Goal: Use online tool/utility: Utilize a website feature to perform a specific function

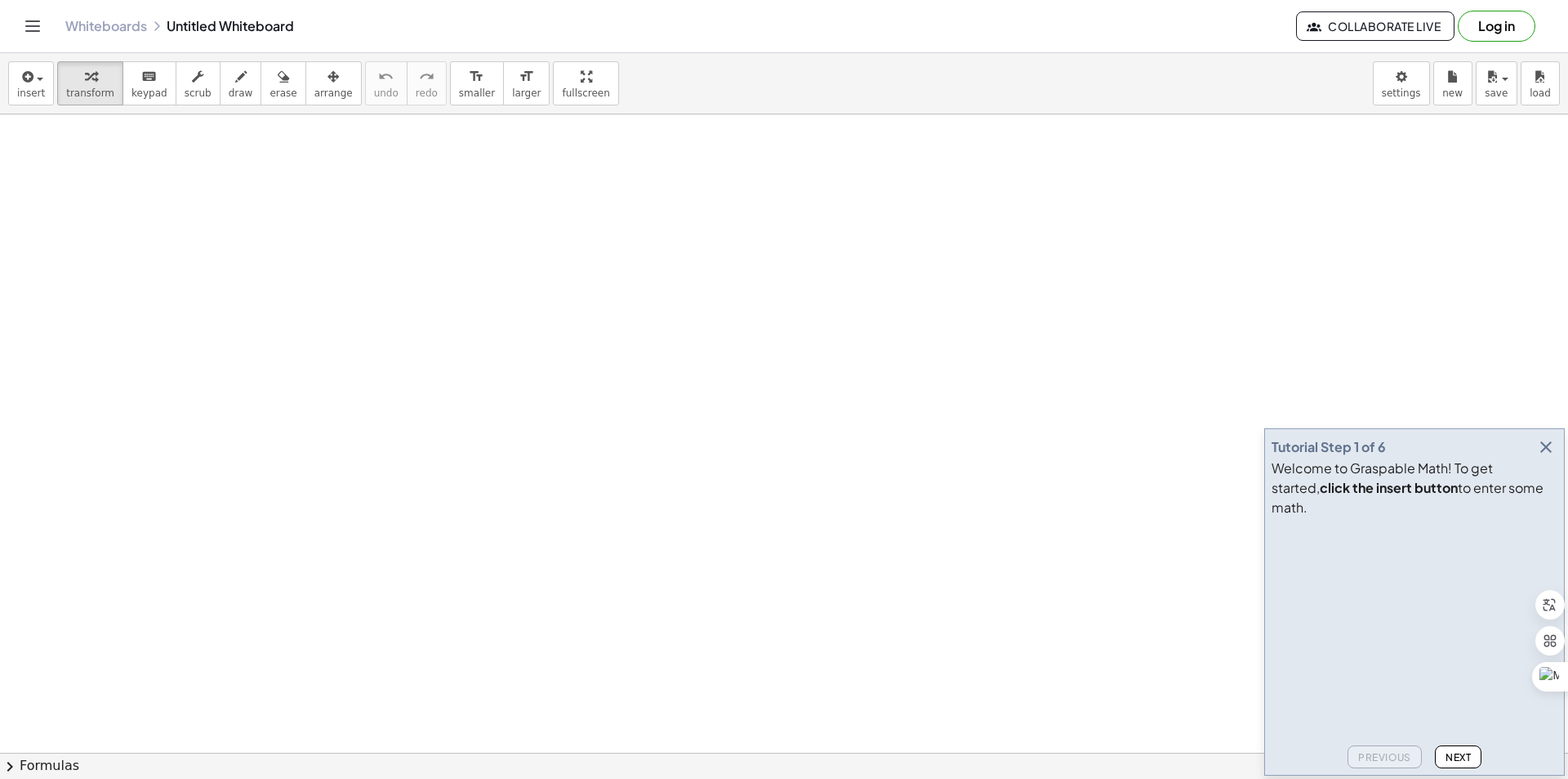
click at [1549, 457] on icon "button" at bounding box center [1545, 447] width 19 height 19
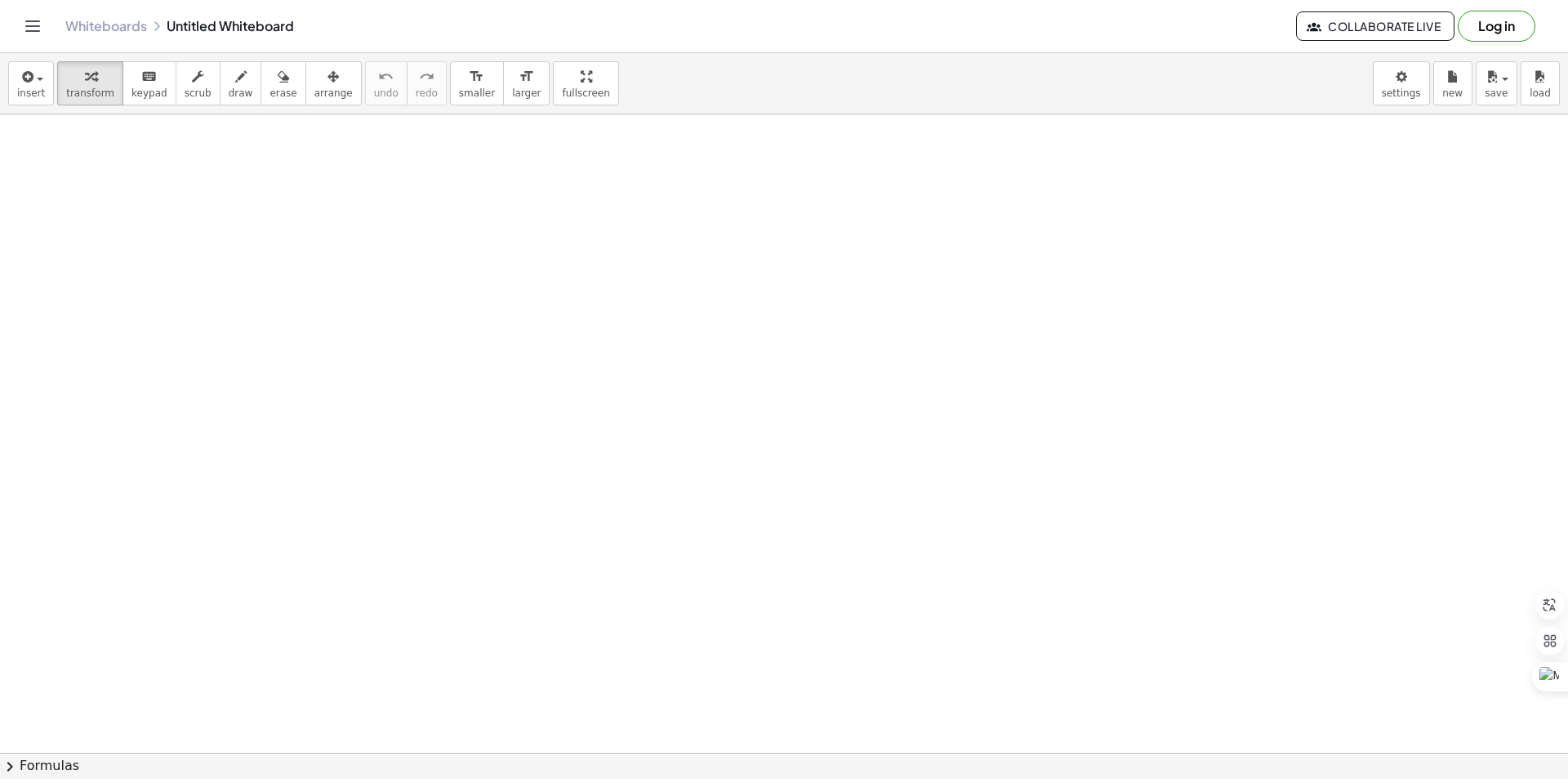
drag, startPoint x: 221, startPoint y: 222, endPoint x: 342, endPoint y: 282, distance: 135.1
click at [229, 89] on span "draw" at bounding box center [241, 93] width 25 height 12
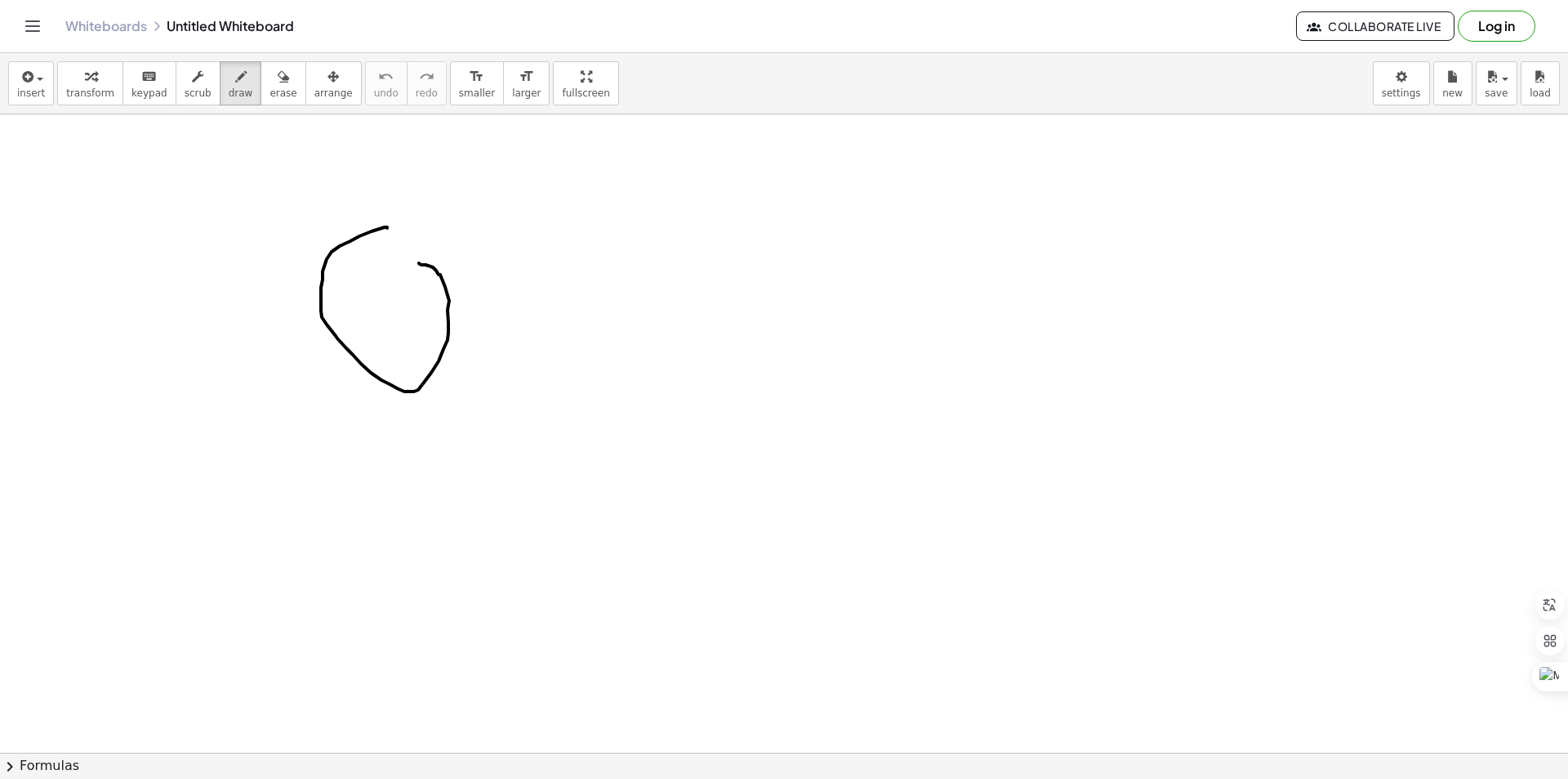
drag, startPoint x: 387, startPoint y: 228, endPoint x: 414, endPoint y: 258, distance: 40.4
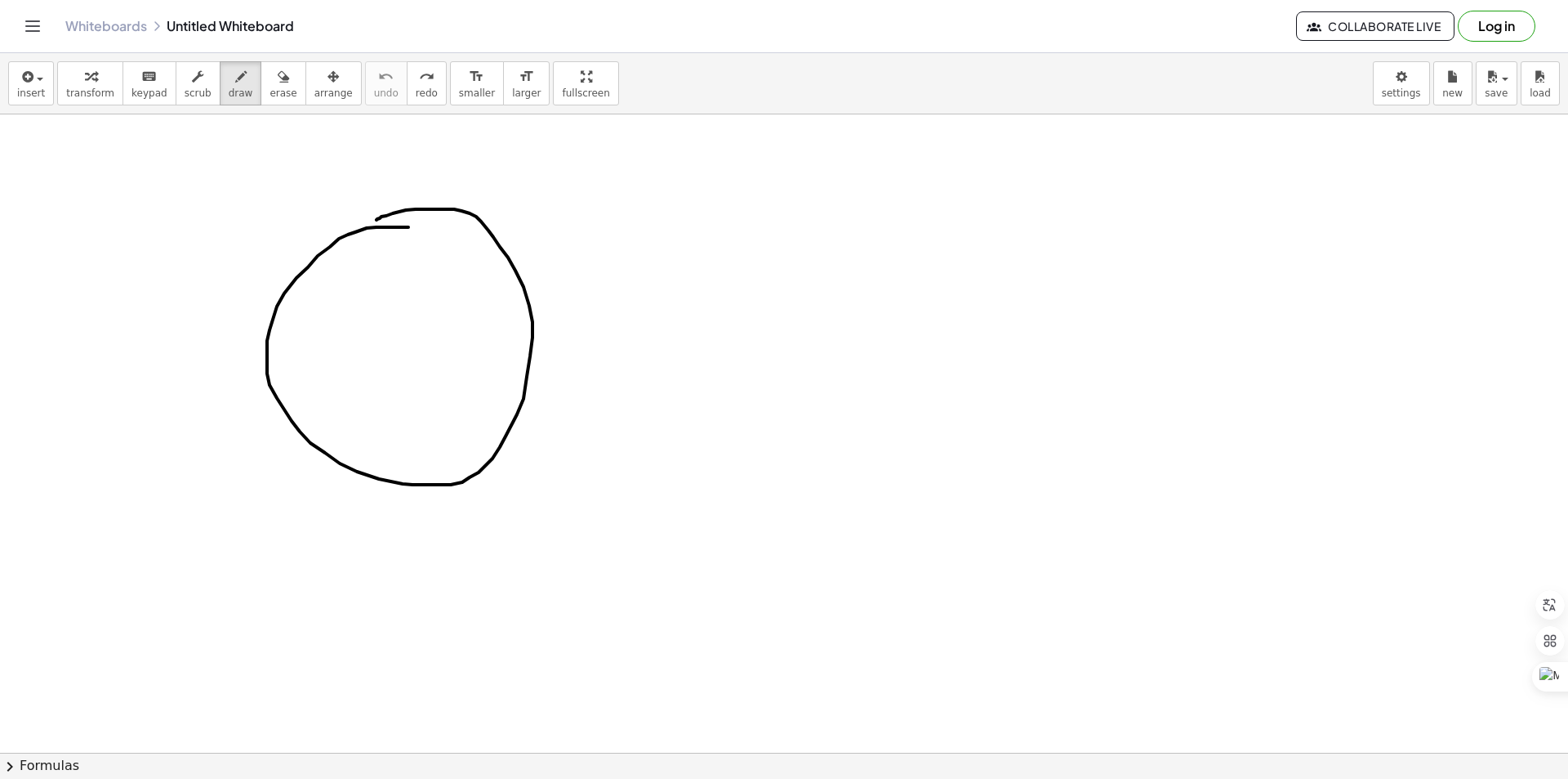
drag, startPoint x: 376, startPoint y: 228, endPoint x: 420, endPoint y: 225, distance: 44.1
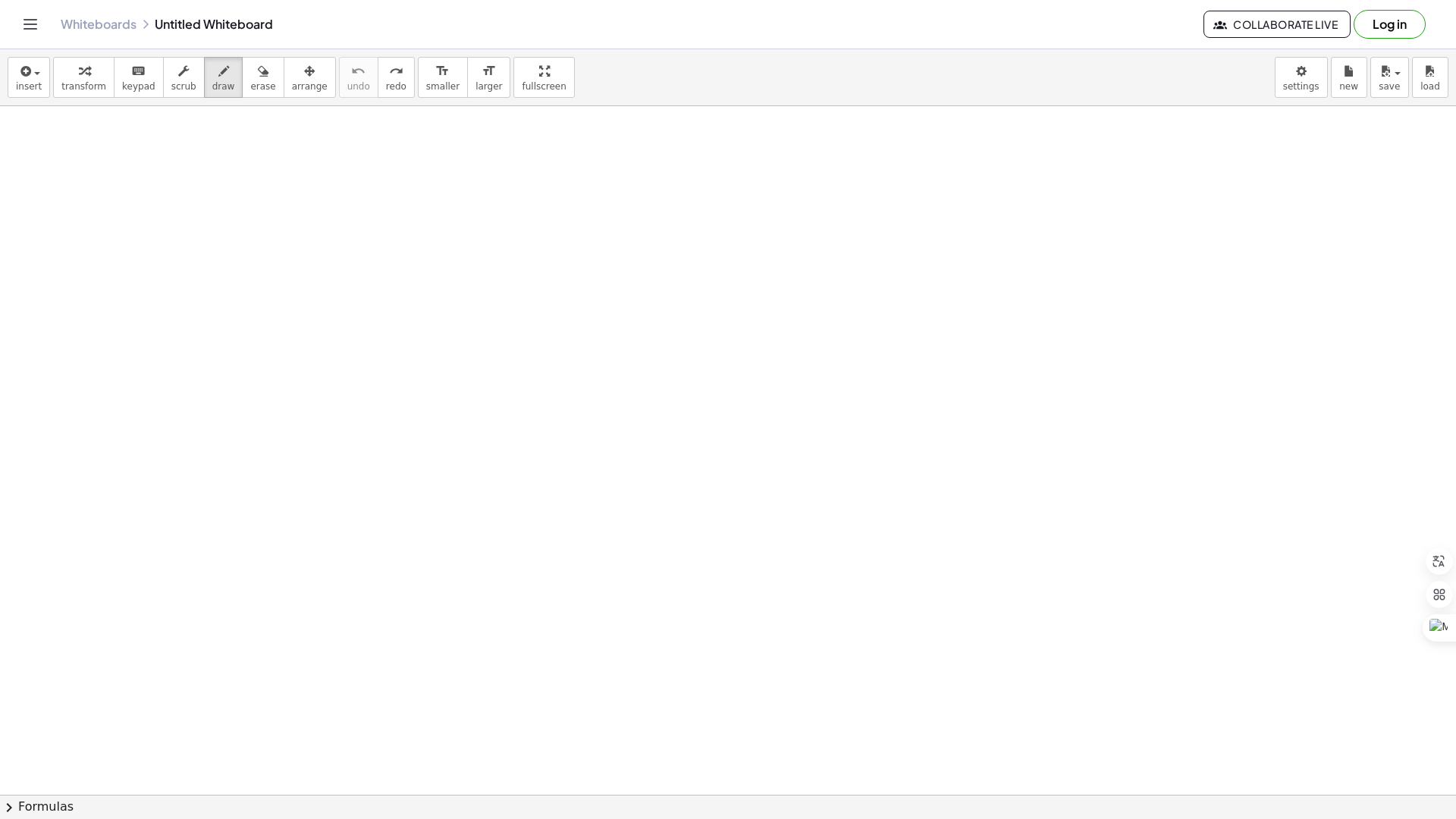
click at [476, 225] on div at bounding box center [728, 795] width 1456 height 1378
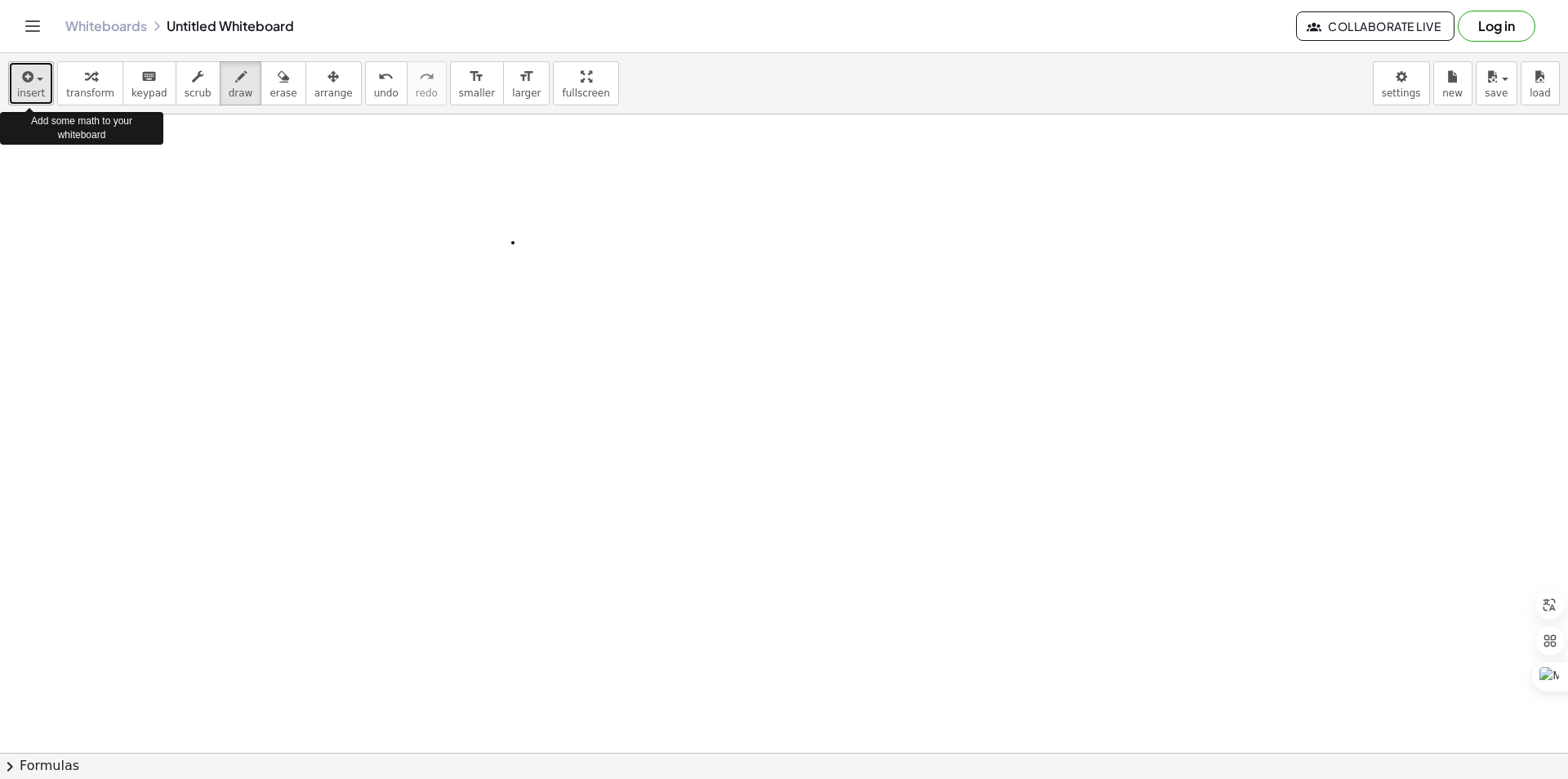
click at [36, 85] on button "insert" at bounding box center [31, 83] width 46 height 44
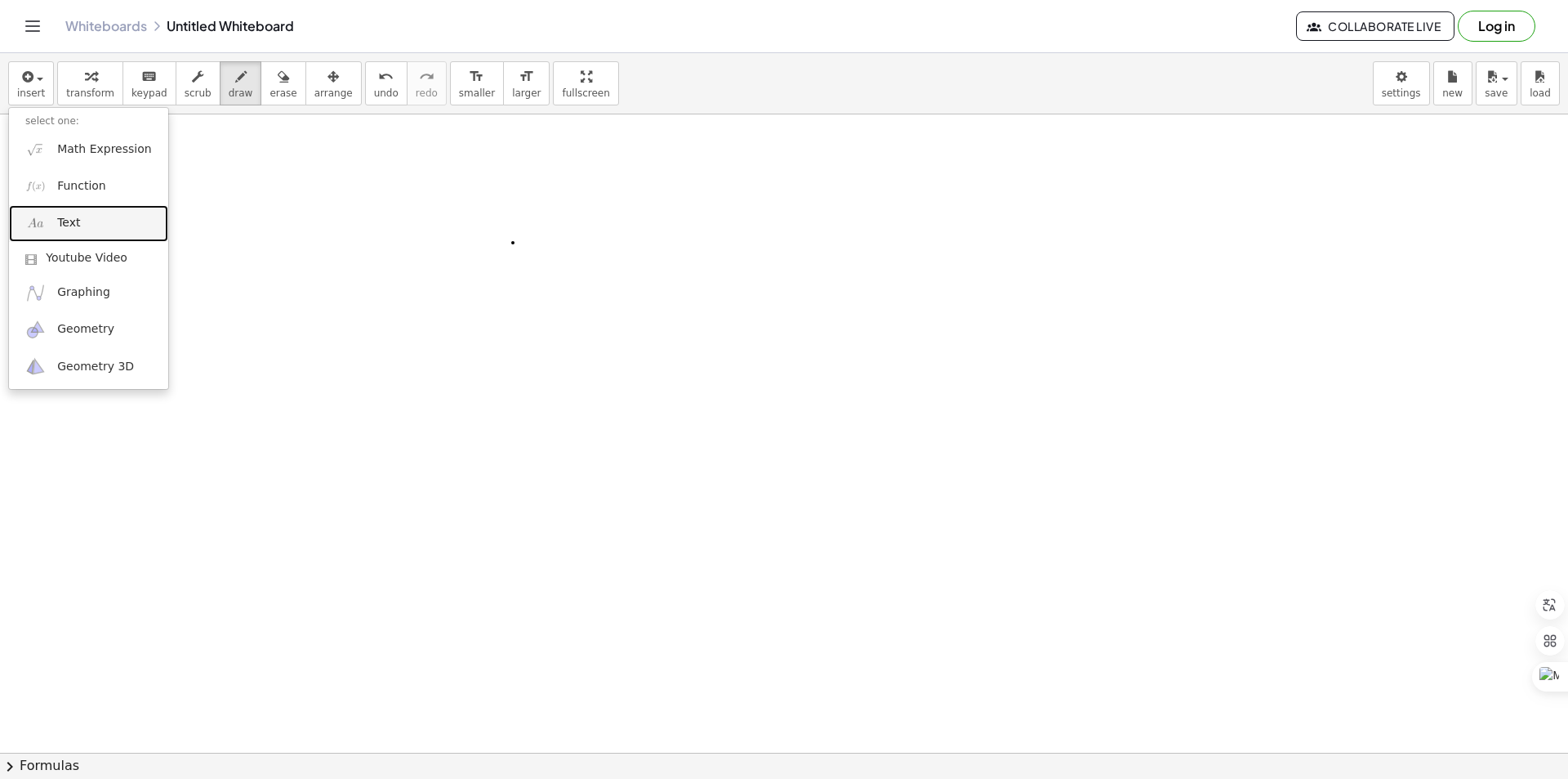
click at [67, 222] on span "Text" at bounding box center [68, 222] width 23 height 16
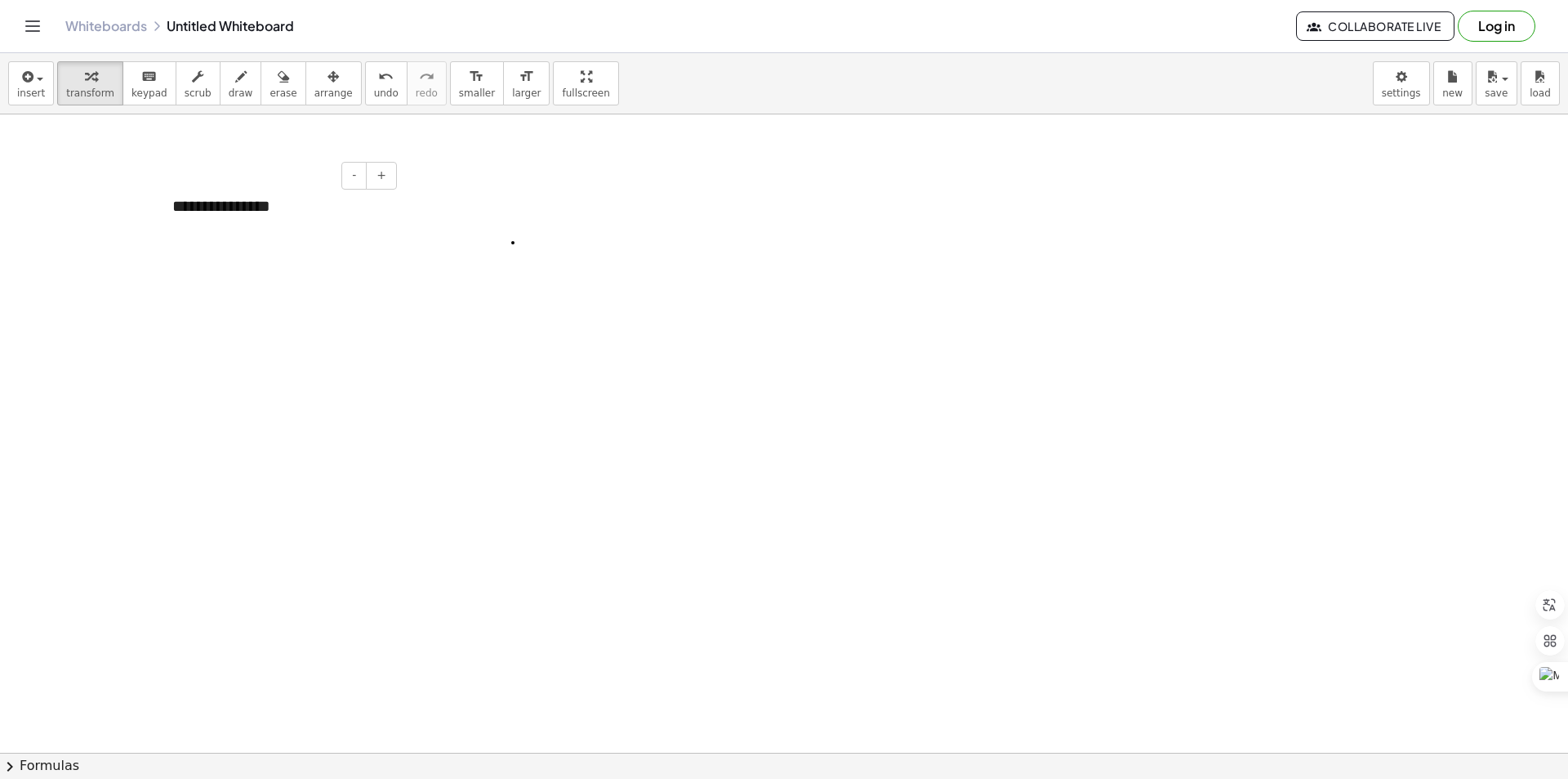
click at [294, 205] on div "**********" at bounding box center [279, 206] width 245 height 57
drag, startPoint x: 180, startPoint y: 193, endPoint x: 152, endPoint y: 189, distance: 28.3
click at [156, 189] on div "**********" at bounding box center [279, 206] width 245 height 57
click at [355, 233] on div "**********" at bounding box center [279, 218] width 245 height 80
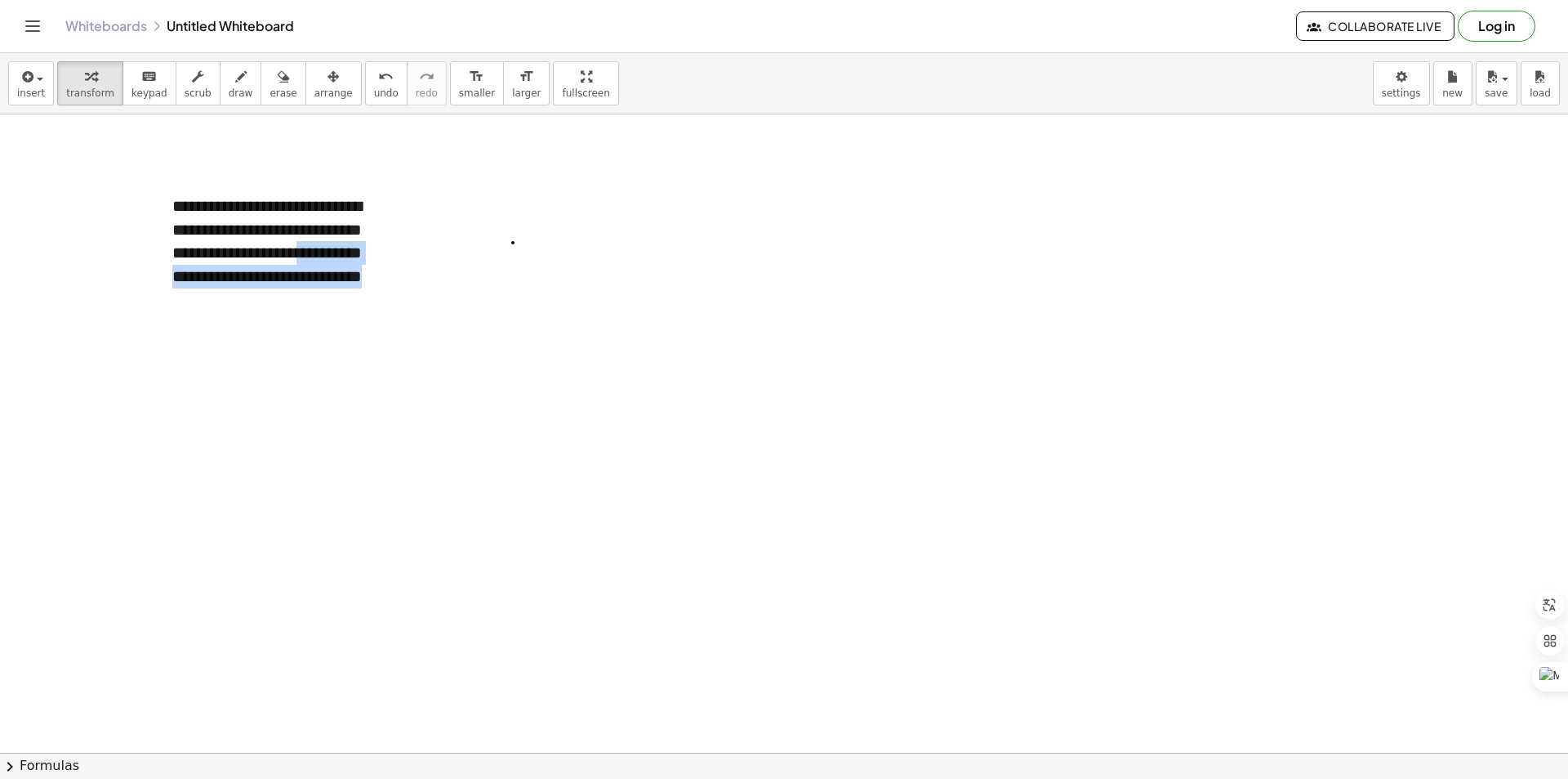
drag, startPoint x: 398, startPoint y: 328, endPoint x: 406, endPoint y: 327, distance: 8.1
click at [391, 293] on div "**********" at bounding box center [279, 253] width 245 height 150
click at [35, 85] on div "button" at bounding box center [30, 75] width 28 height 19
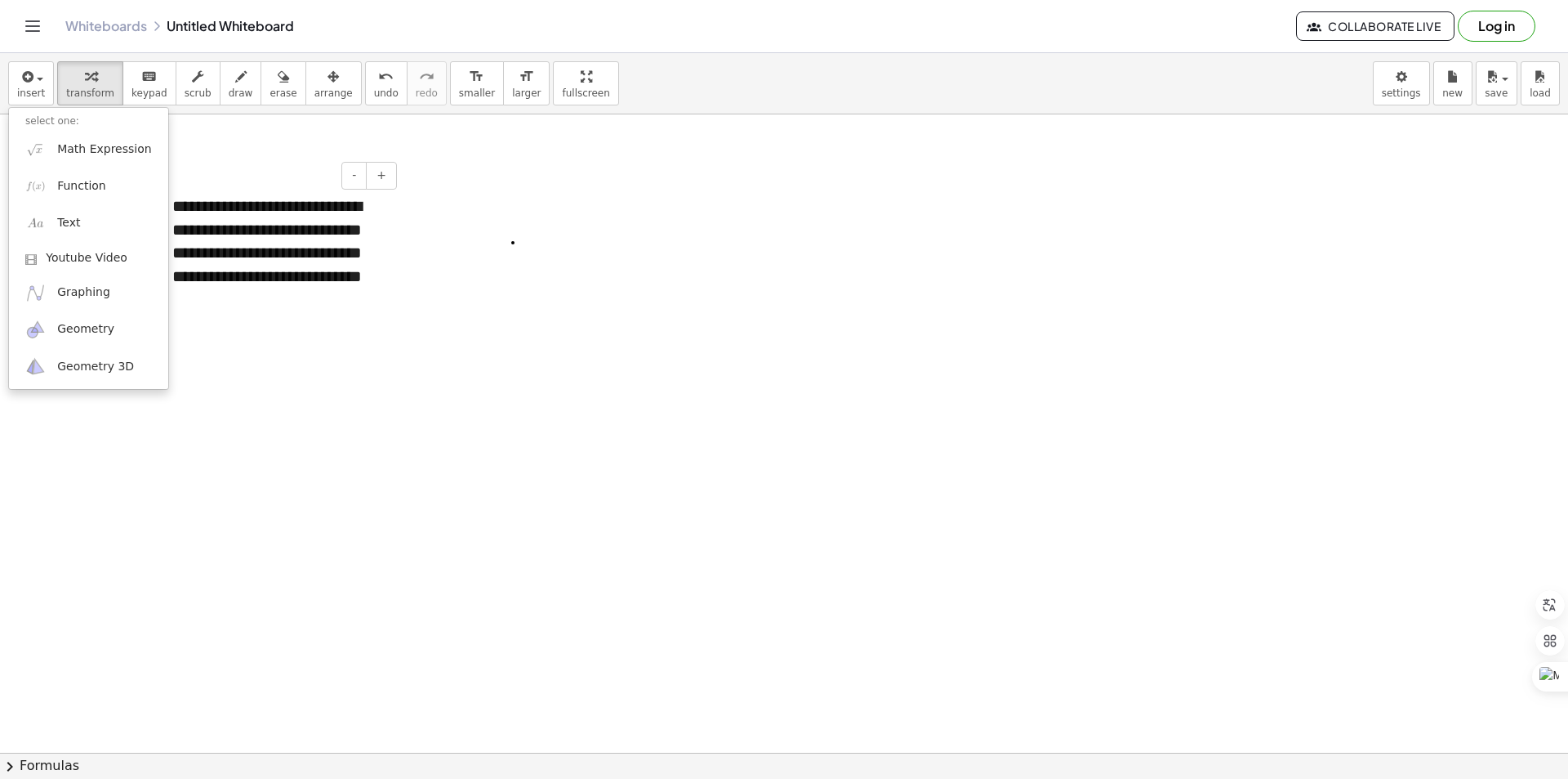
click at [284, 251] on div "**********" at bounding box center [279, 253] width 245 height 150
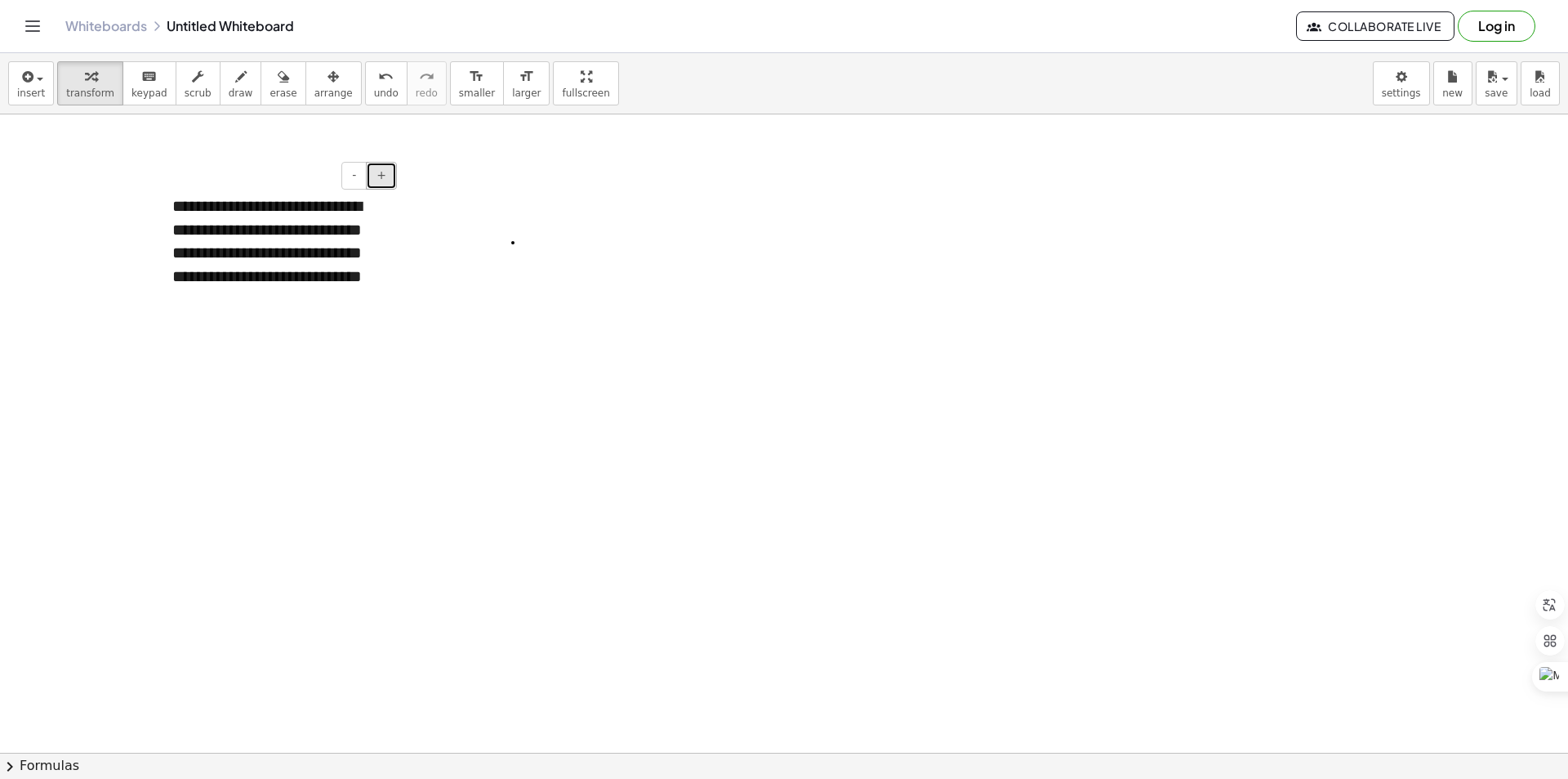
click at [378, 185] on button "+" at bounding box center [381, 175] width 31 height 28
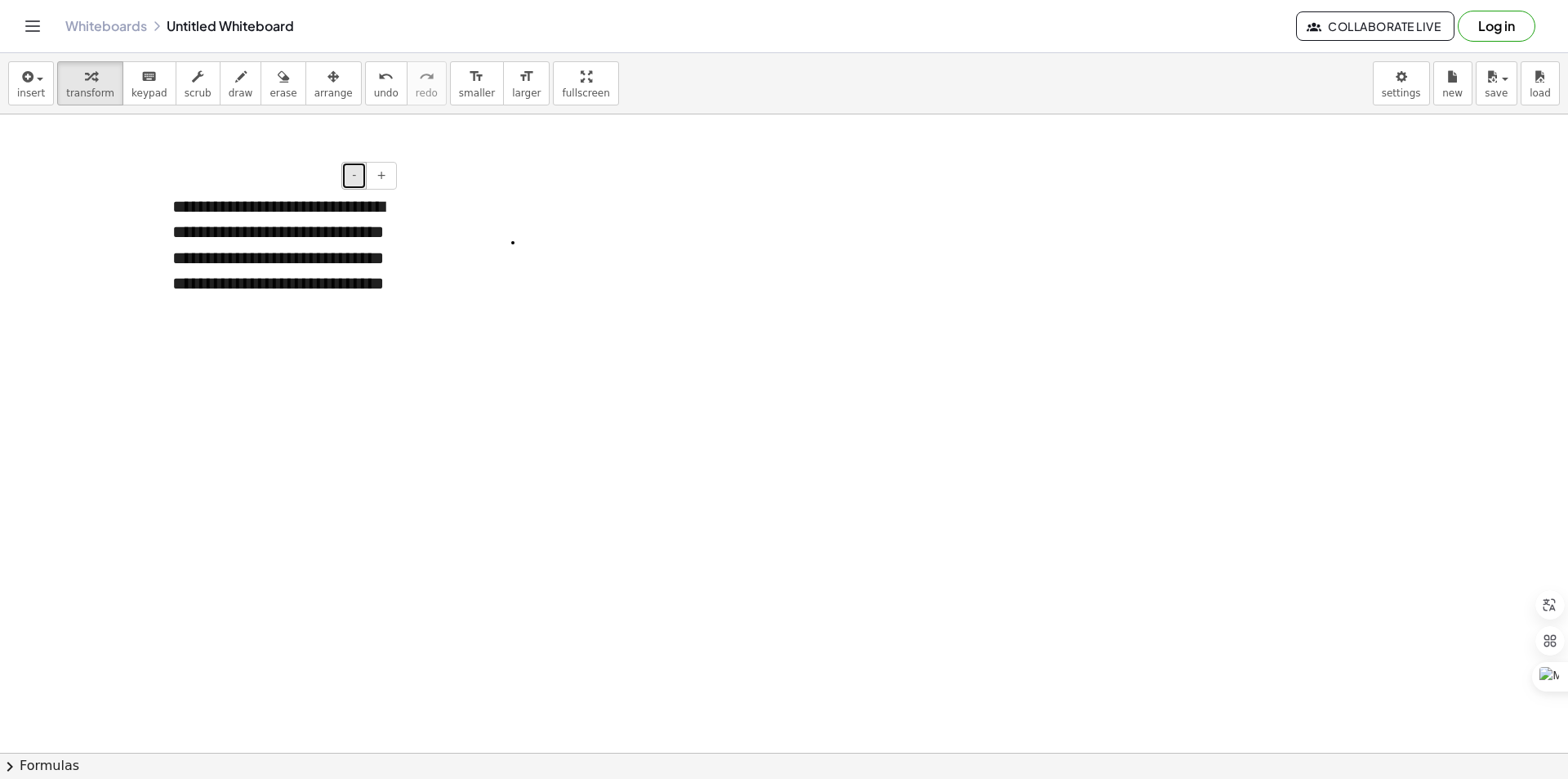
click at [355, 181] on span "-" at bounding box center [353, 174] width 4 height 13
click at [350, 176] on button "-" at bounding box center [354, 175] width 25 height 28
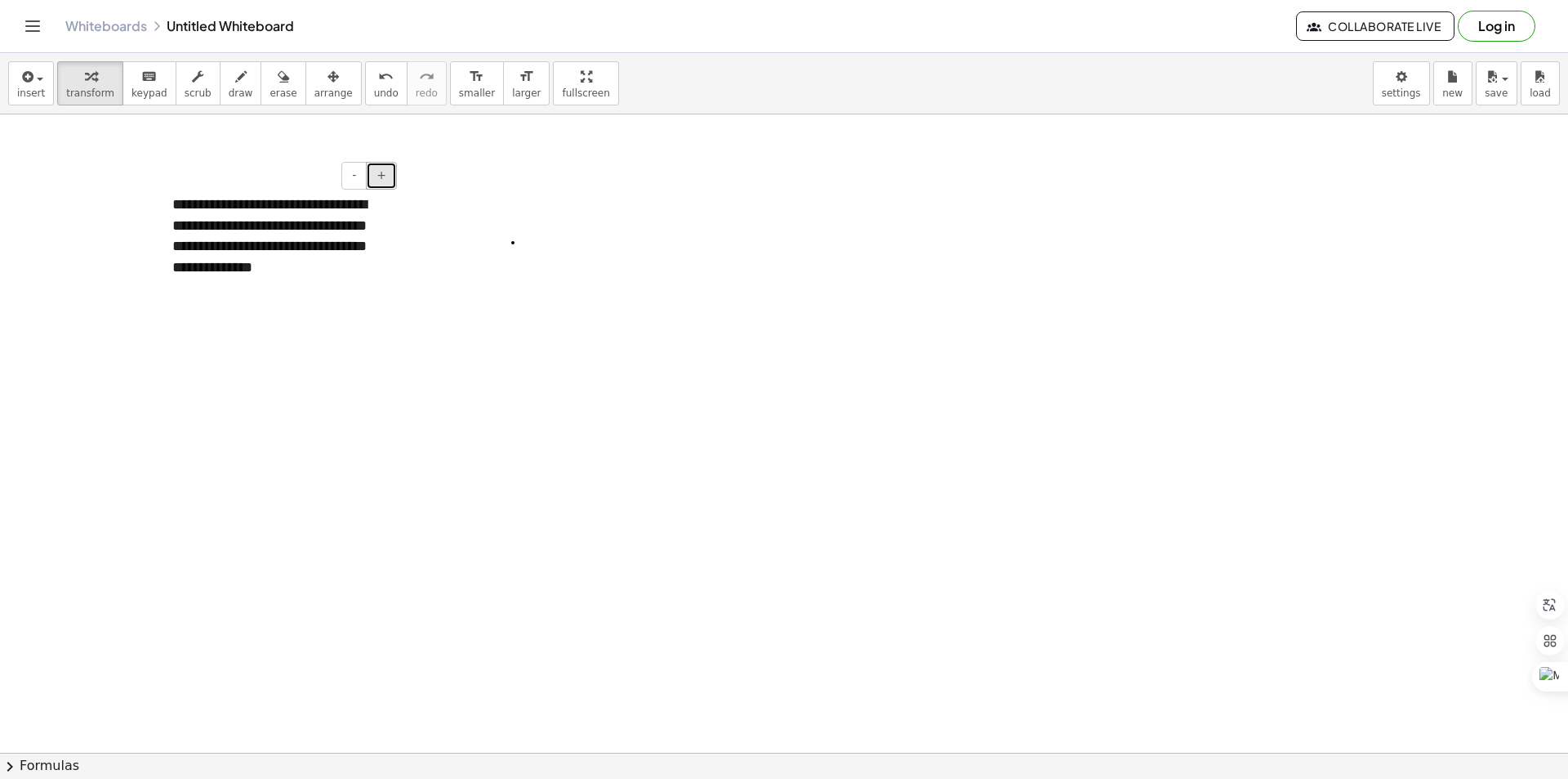
click at [382, 178] on span "+" at bounding box center [381, 174] width 10 height 13
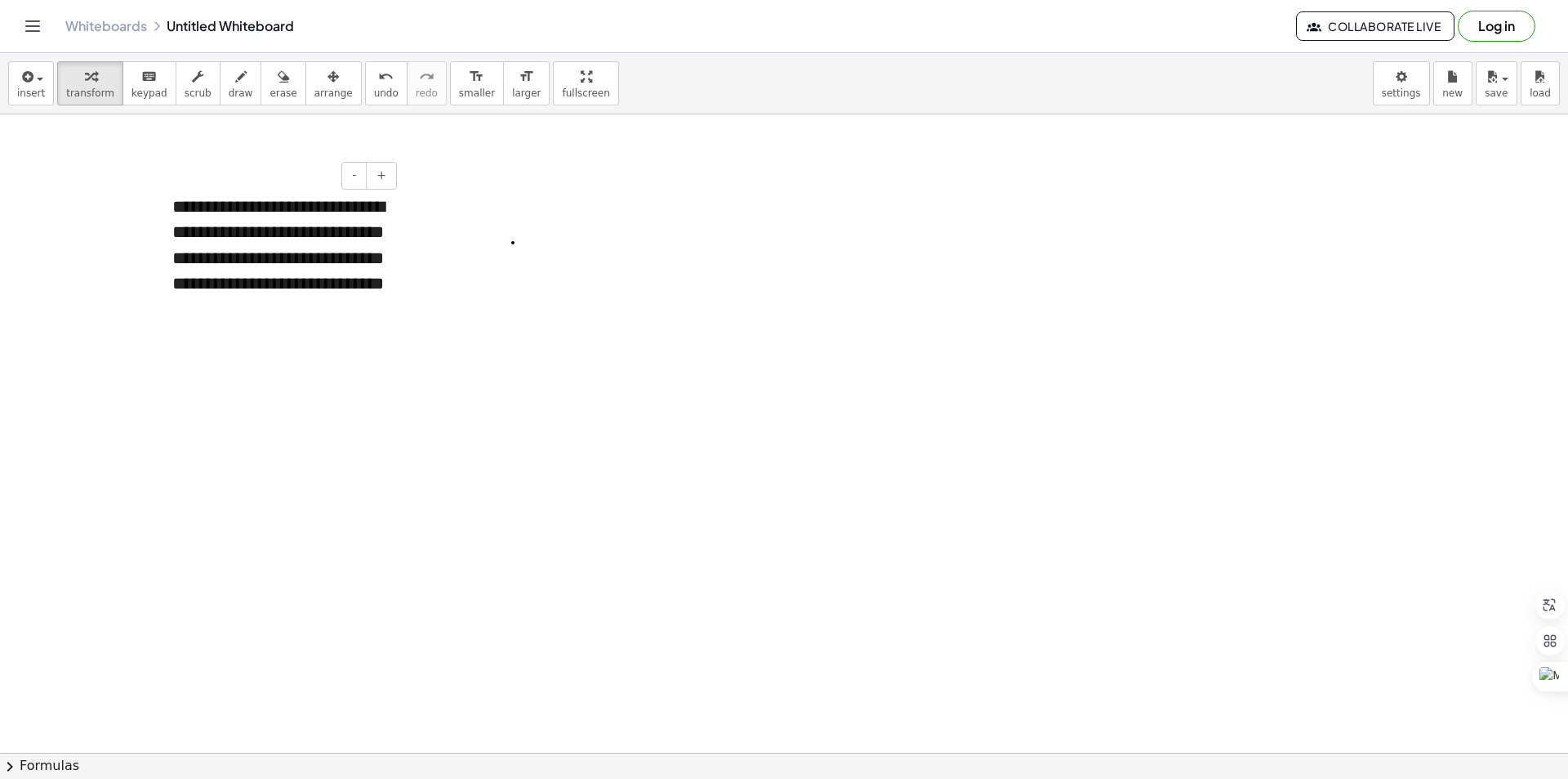
click at [156, 178] on span at bounding box center [156, 178] width 0 height 0
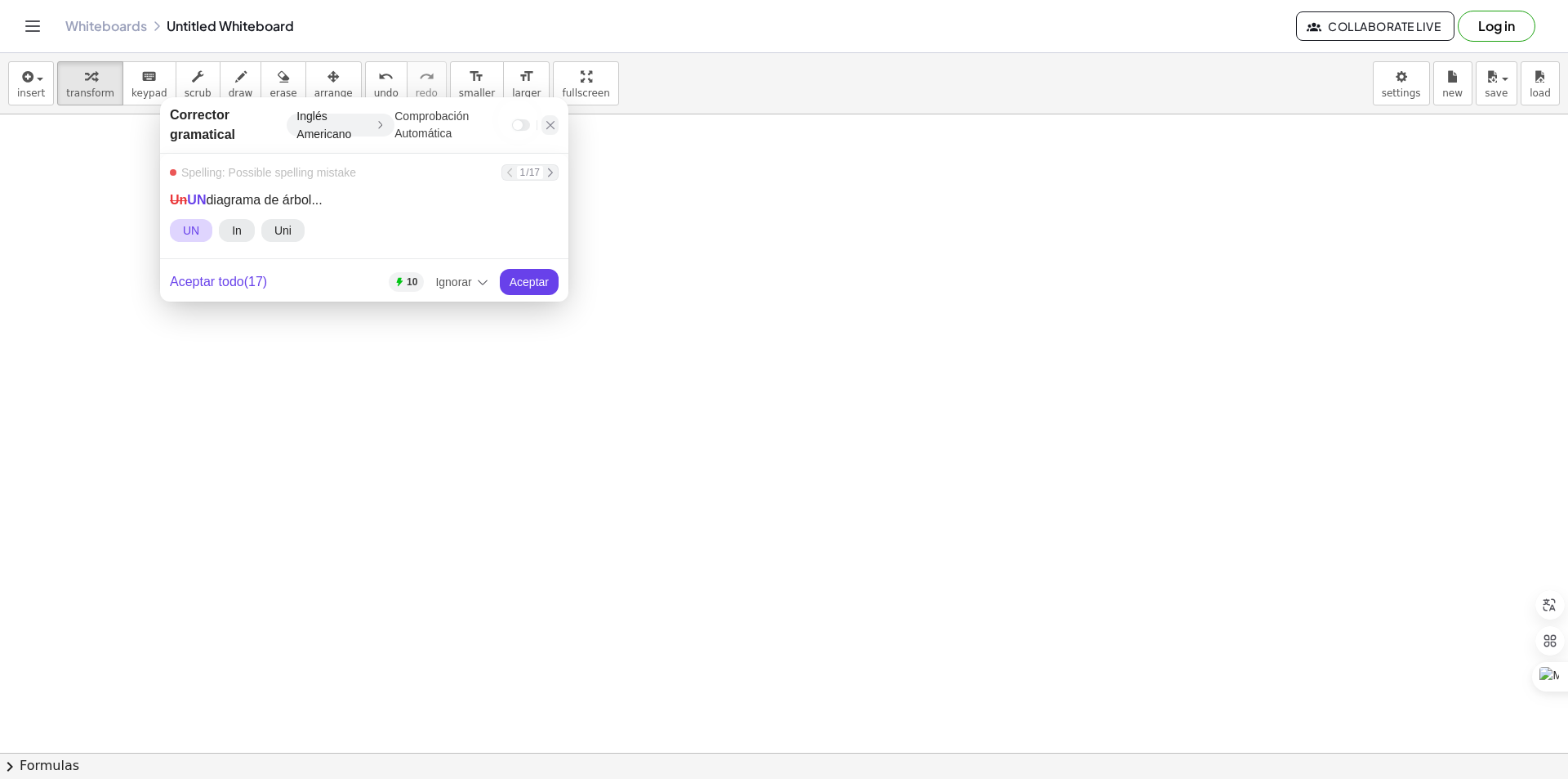
click at [553, 131] on icon at bounding box center [549, 124] width 13 height 13
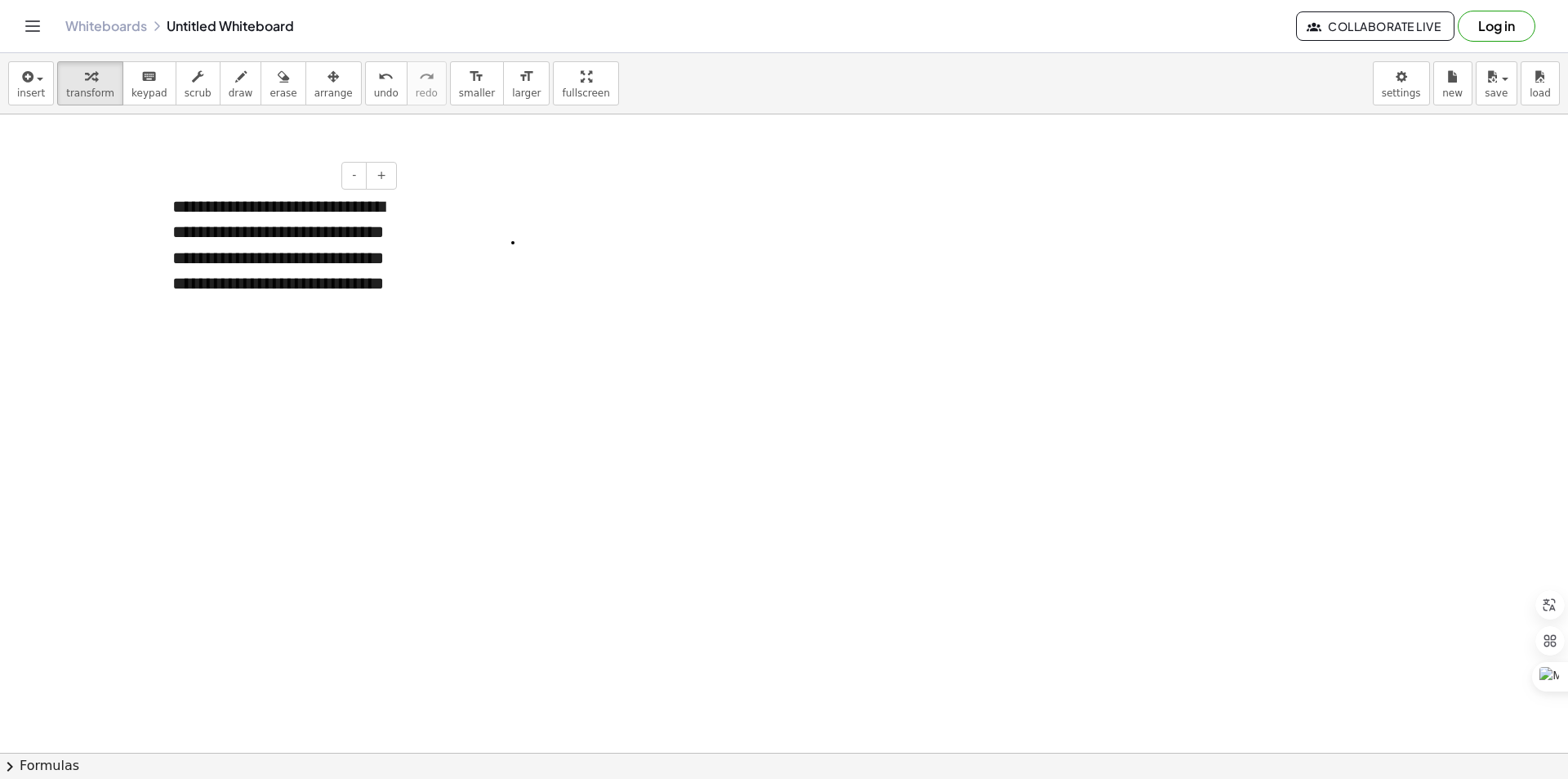
click at [322, 235] on div "**********" at bounding box center [279, 259] width 245 height 161
drag, startPoint x: 398, startPoint y: 336, endPoint x: 434, endPoint y: 336, distance: 36.0
drag, startPoint x: 407, startPoint y: 323, endPoint x: 388, endPoint y: 292, distance: 36.4
click at [388, 292] on div "**********" at bounding box center [279, 259] width 245 height 161
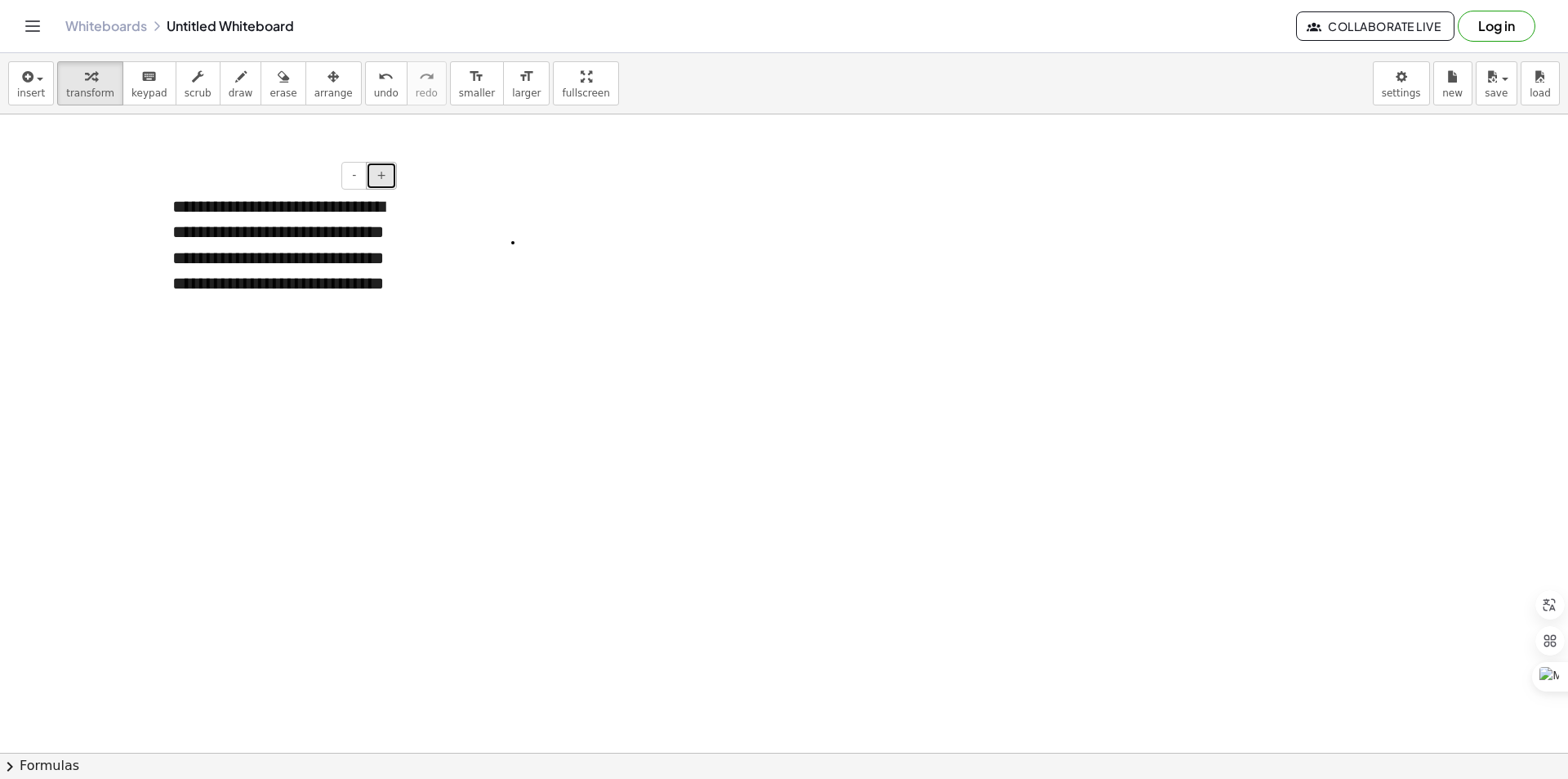
click at [381, 178] on span "+" at bounding box center [381, 174] width 10 height 13
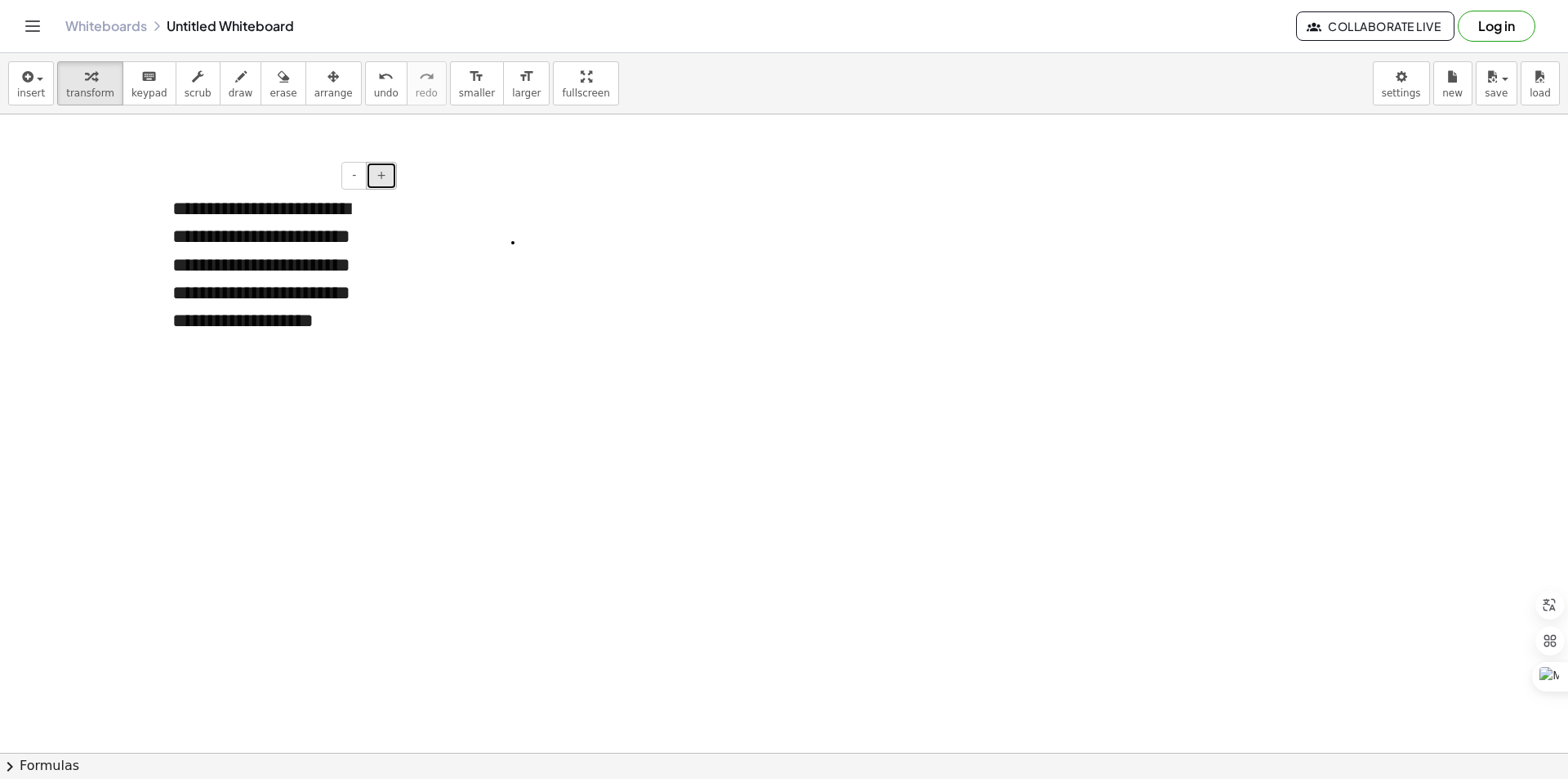
click at [381, 178] on span "+" at bounding box center [381, 174] width 10 height 13
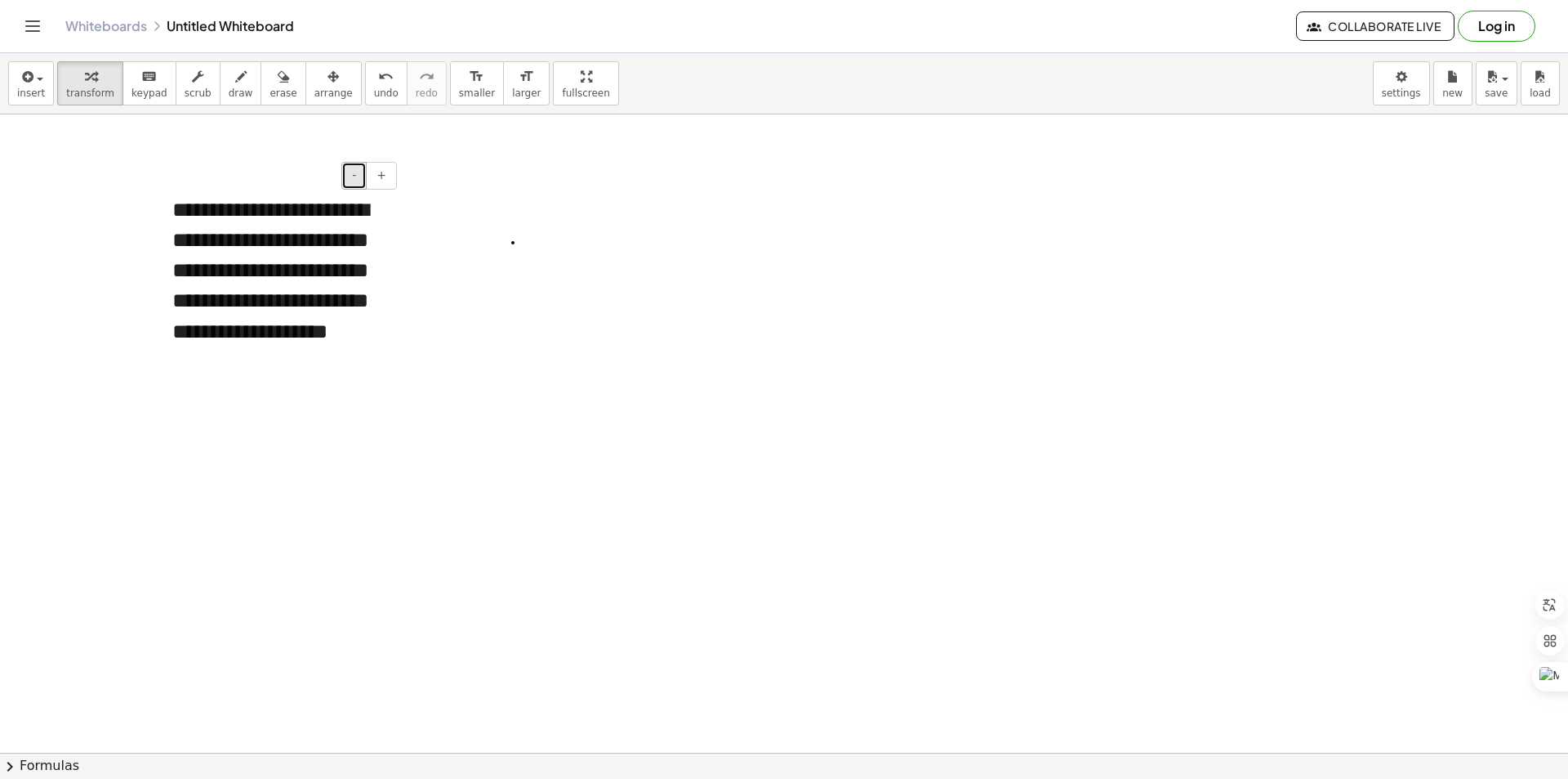
click at [351, 177] on button "-" at bounding box center [354, 175] width 25 height 28
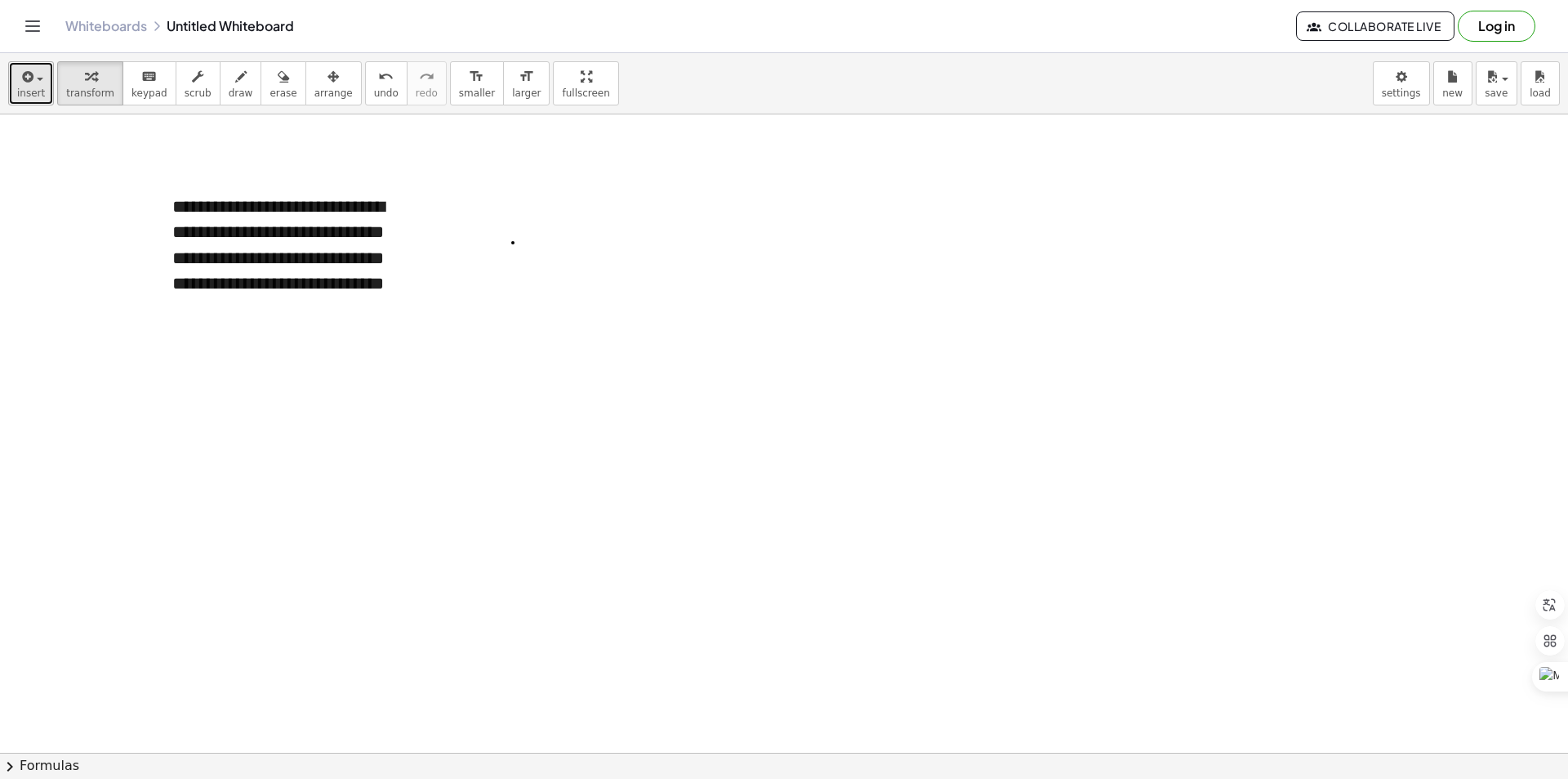
click at [25, 79] on icon "button" at bounding box center [25, 76] width 14 height 19
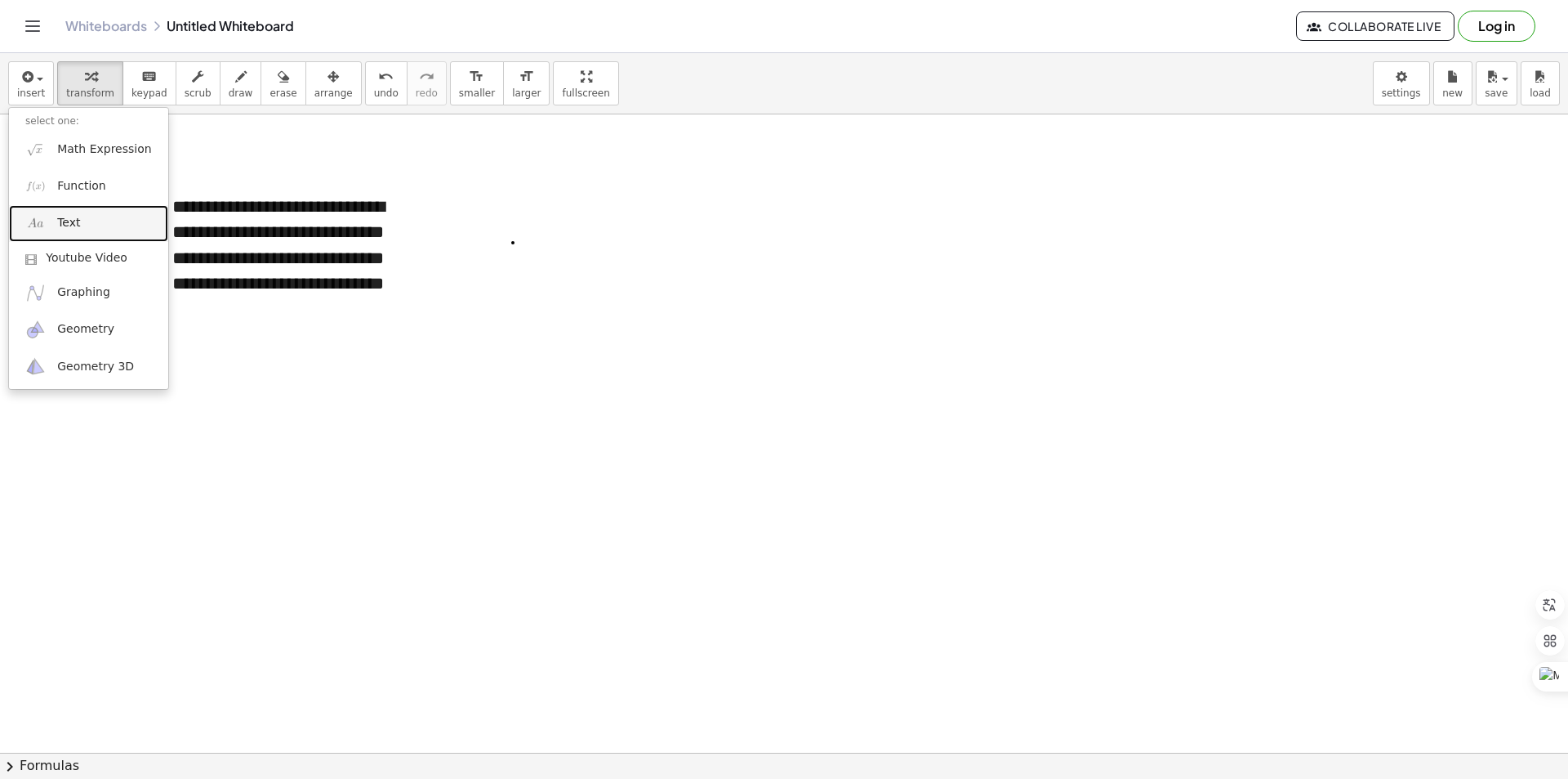
click at [74, 217] on span "Text" at bounding box center [68, 222] width 23 height 16
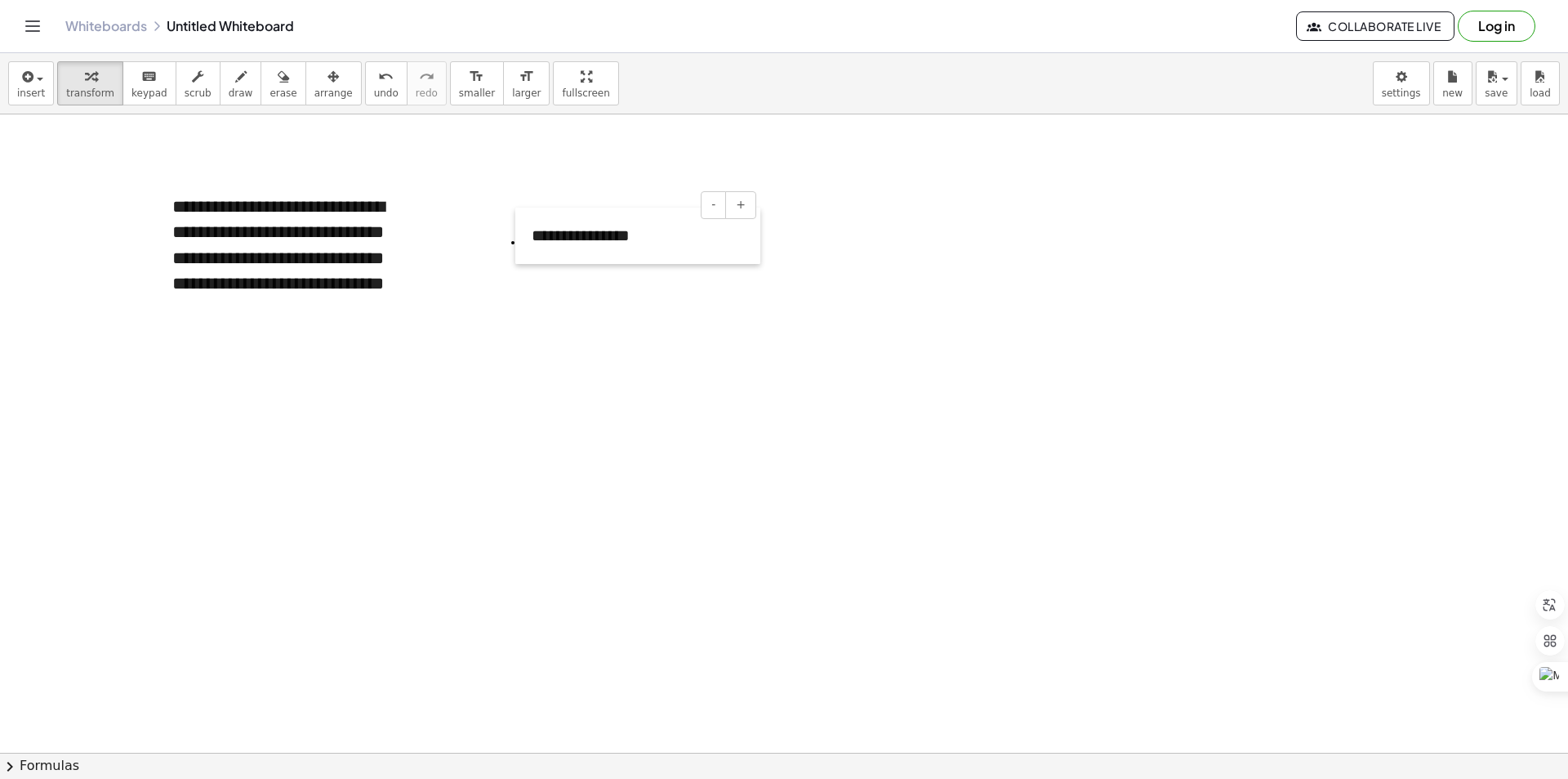
drag, startPoint x: 560, startPoint y: 231, endPoint x: 496, endPoint y: 262, distance: 71.1
click at [516, 261] on div at bounding box center [523, 235] width 16 height 57
click at [357, 286] on div "**********" at bounding box center [279, 259] width 245 height 161
click at [369, 226] on div "**********" at bounding box center [279, 259] width 245 height 161
click at [193, 178] on div "- +" at bounding box center [275, 175] width 245 height 28
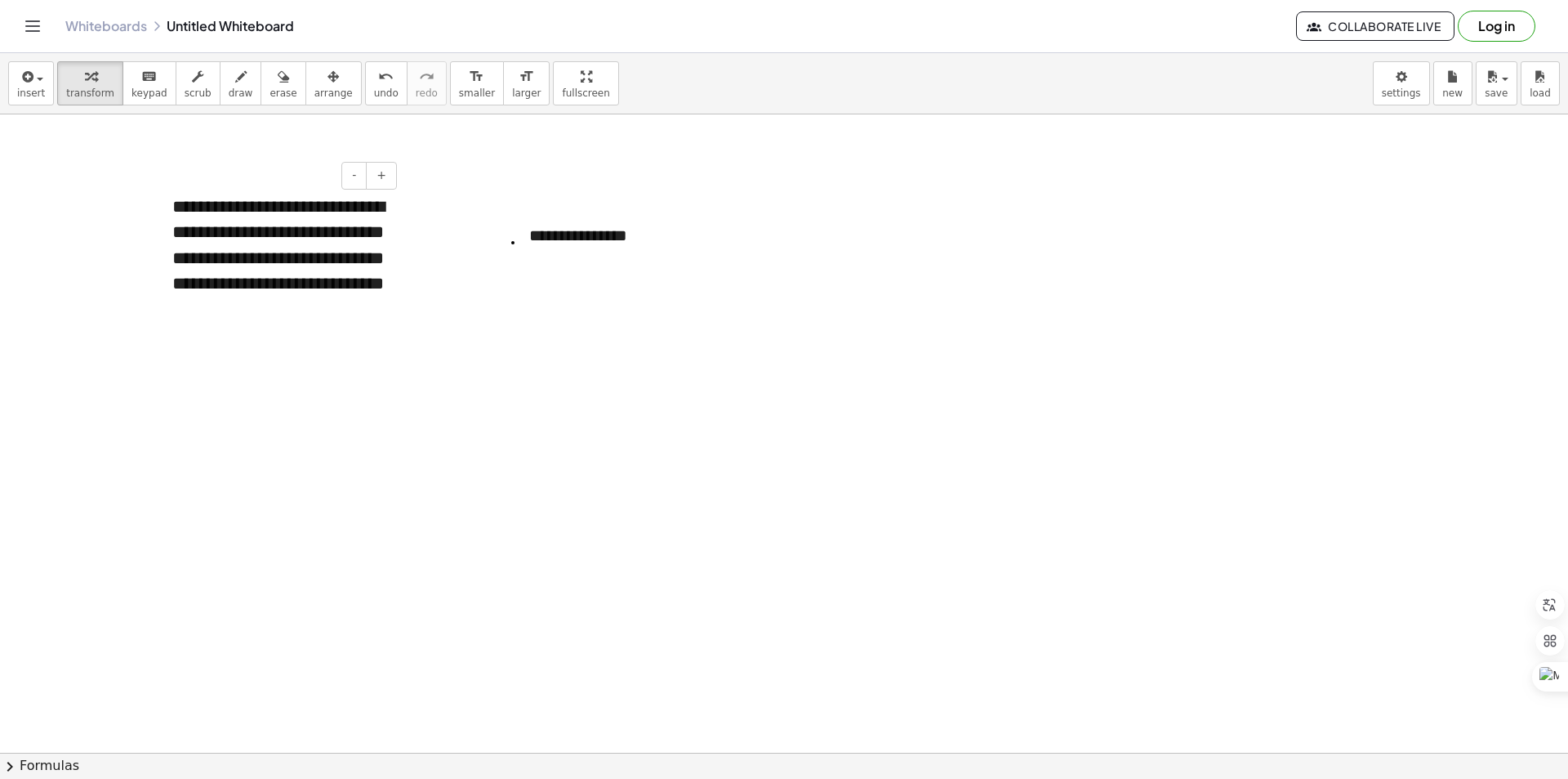
click at [188, 198] on div "**********" at bounding box center [279, 259] width 245 height 161
drag, startPoint x: 172, startPoint y: 200, endPoint x: 125, endPoint y: 93, distance: 116.9
click at [132, 93] on span "keypad" at bounding box center [150, 93] width 36 height 12
click at [176, 85] on button "scrub" at bounding box center [198, 83] width 45 height 44
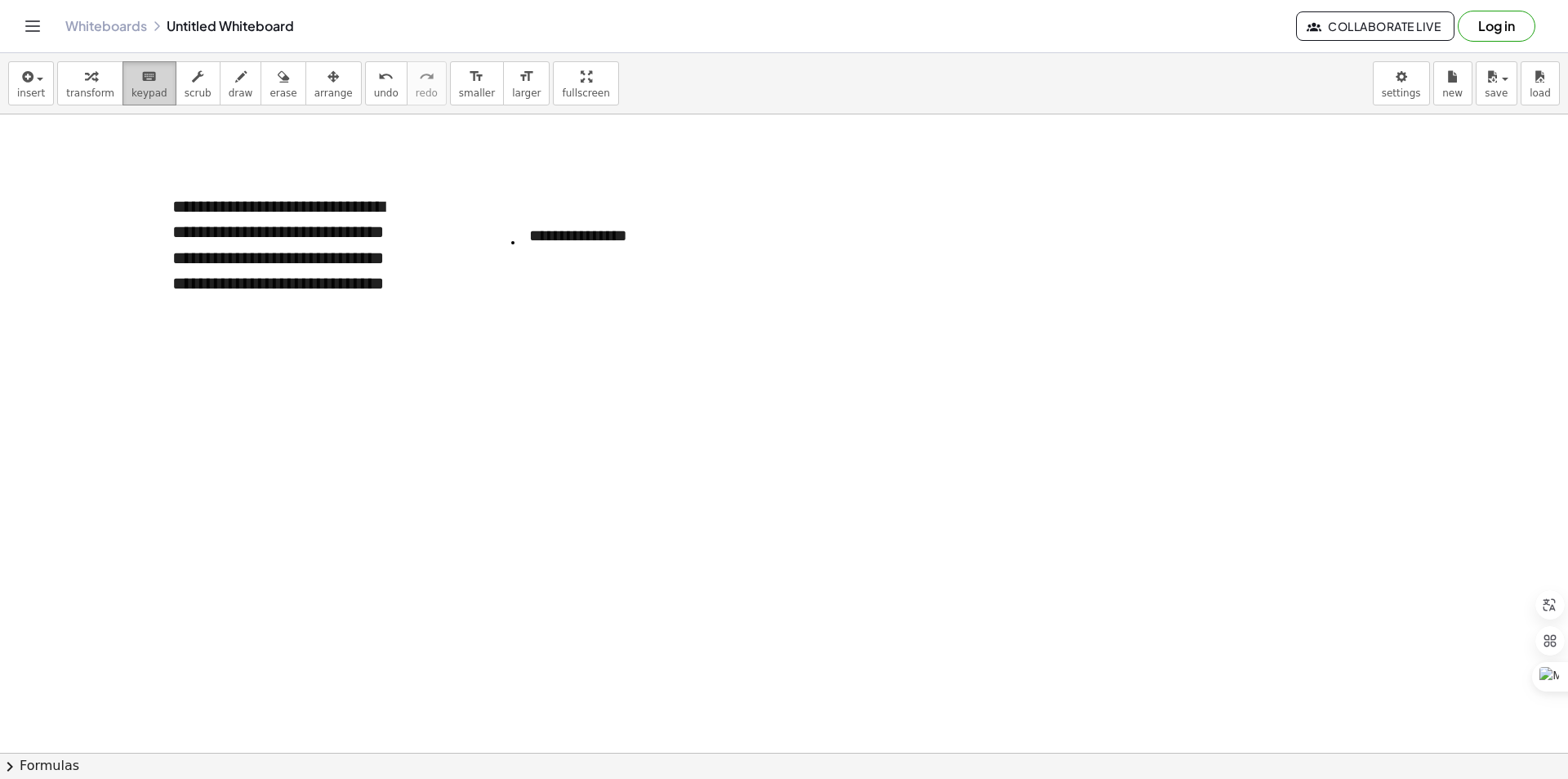
click at [143, 90] on span "keypad" at bounding box center [150, 93] width 36 height 12
drag, startPoint x: 218, startPoint y: 266, endPoint x: 271, endPoint y: 283, distance: 55.7
click at [271, 283] on div "**********" at bounding box center [279, 259] width 245 height 161
click at [352, 320] on div "**********" at bounding box center [279, 259] width 245 height 161
drag, startPoint x: 635, startPoint y: 239, endPoint x: 518, endPoint y: 224, distance: 118.0
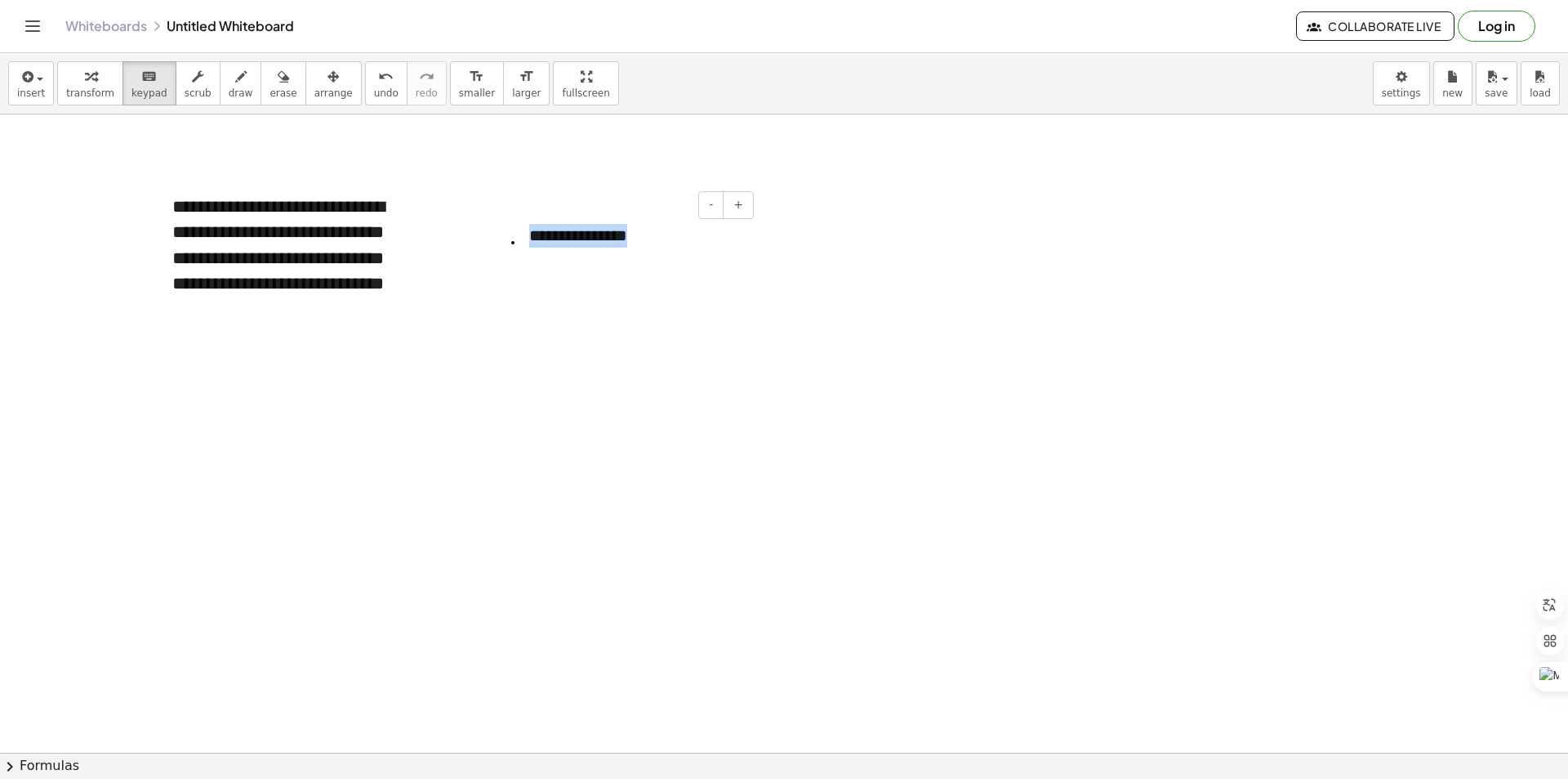
click at [520, 236] on div "**********" at bounding box center [636, 235] width 245 height 57
drag, startPoint x: 516, startPoint y: 262, endPoint x: 680, endPoint y: 302, distance: 168.8
click at [680, 302] on div at bounding box center [685, 275] width 16 height 57
drag, startPoint x: 696, startPoint y: 302, endPoint x: 686, endPoint y: 300, distance: 10.2
click at [686, 300] on div at bounding box center [686, 275] width 16 height 57
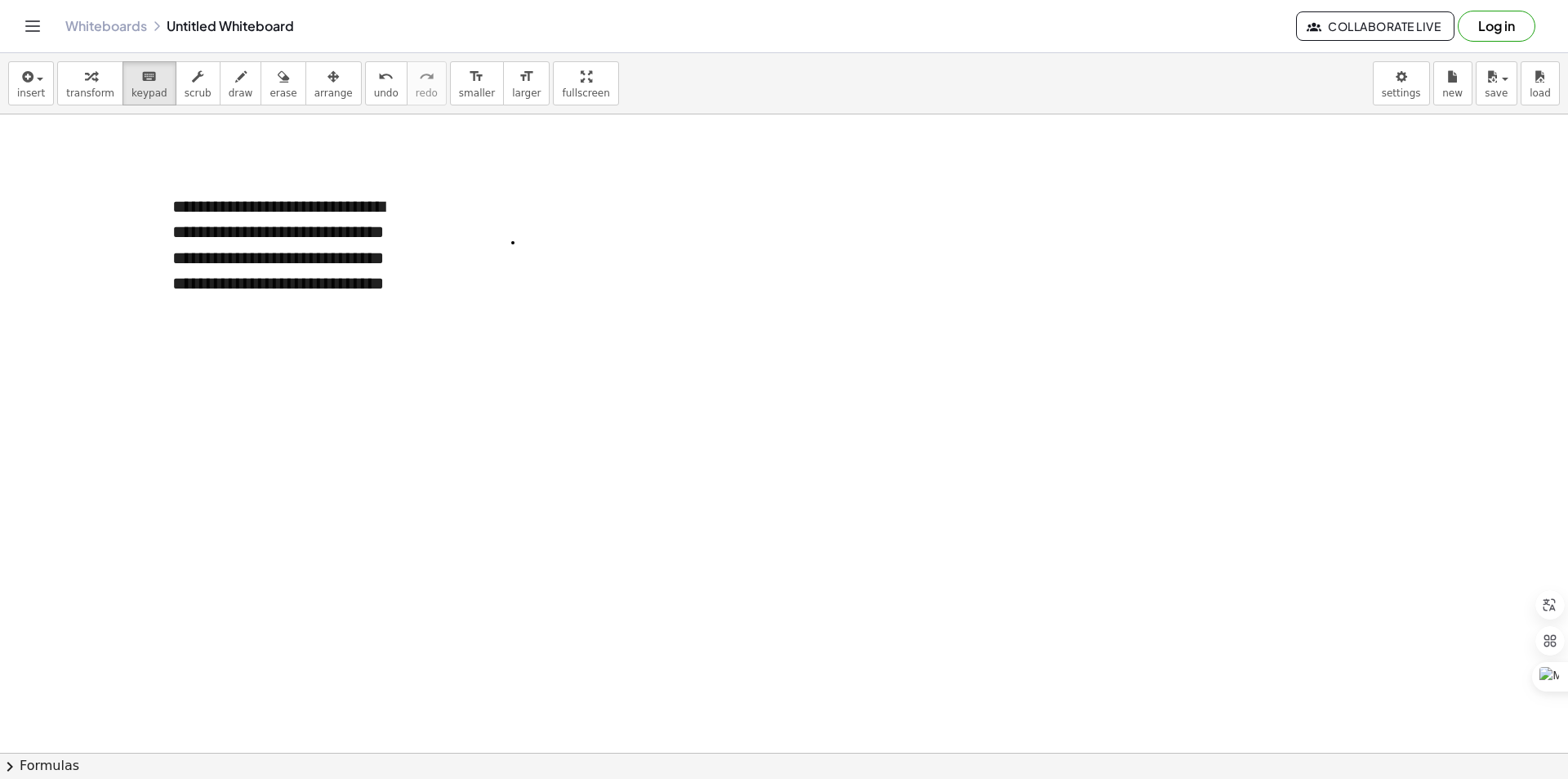
click at [680, 300] on div at bounding box center [686, 275] width 16 height 57
click at [681, 300] on div at bounding box center [686, 275] width 16 height 57
click at [698, 297] on div at bounding box center [800, 275] width 245 height 57
click at [692, 301] on div at bounding box center [686, 275] width 16 height 57
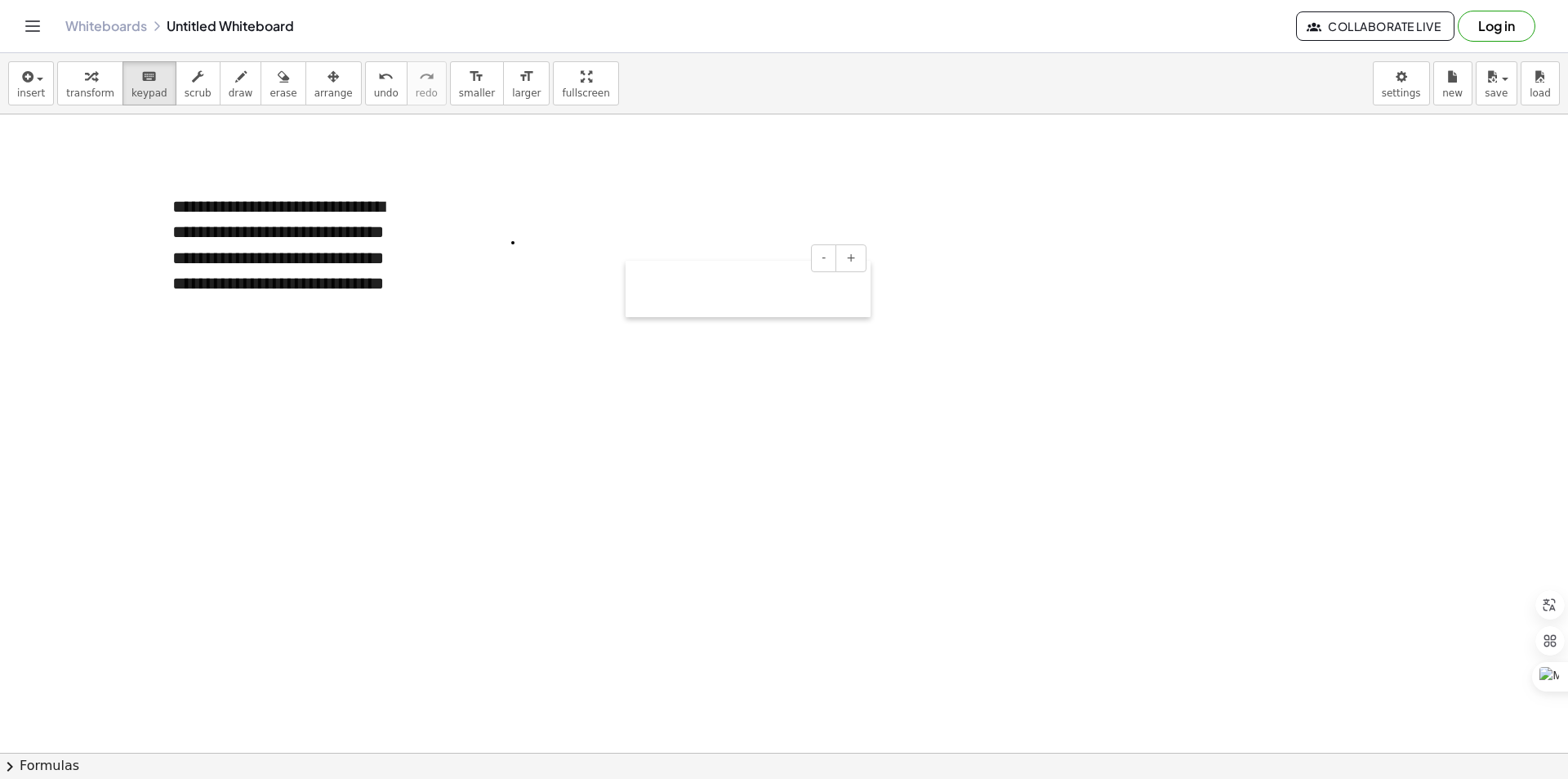
drag, startPoint x: 692, startPoint y: 301, endPoint x: 640, endPoint y: 315, distance: 53.9
click at [640, 315] on div at bounding box center [633, 288] width 16 height 57
click at [638, 310] on div at bounding box center [633, 288] width 16 height 57
click at [637, 308] on div at bounding box center [633, 288] width 16 height 57
drag, startPoint x: 637, startPoint y: 308, endPoint x: 233, endPoint y: 189, distance: 421.2
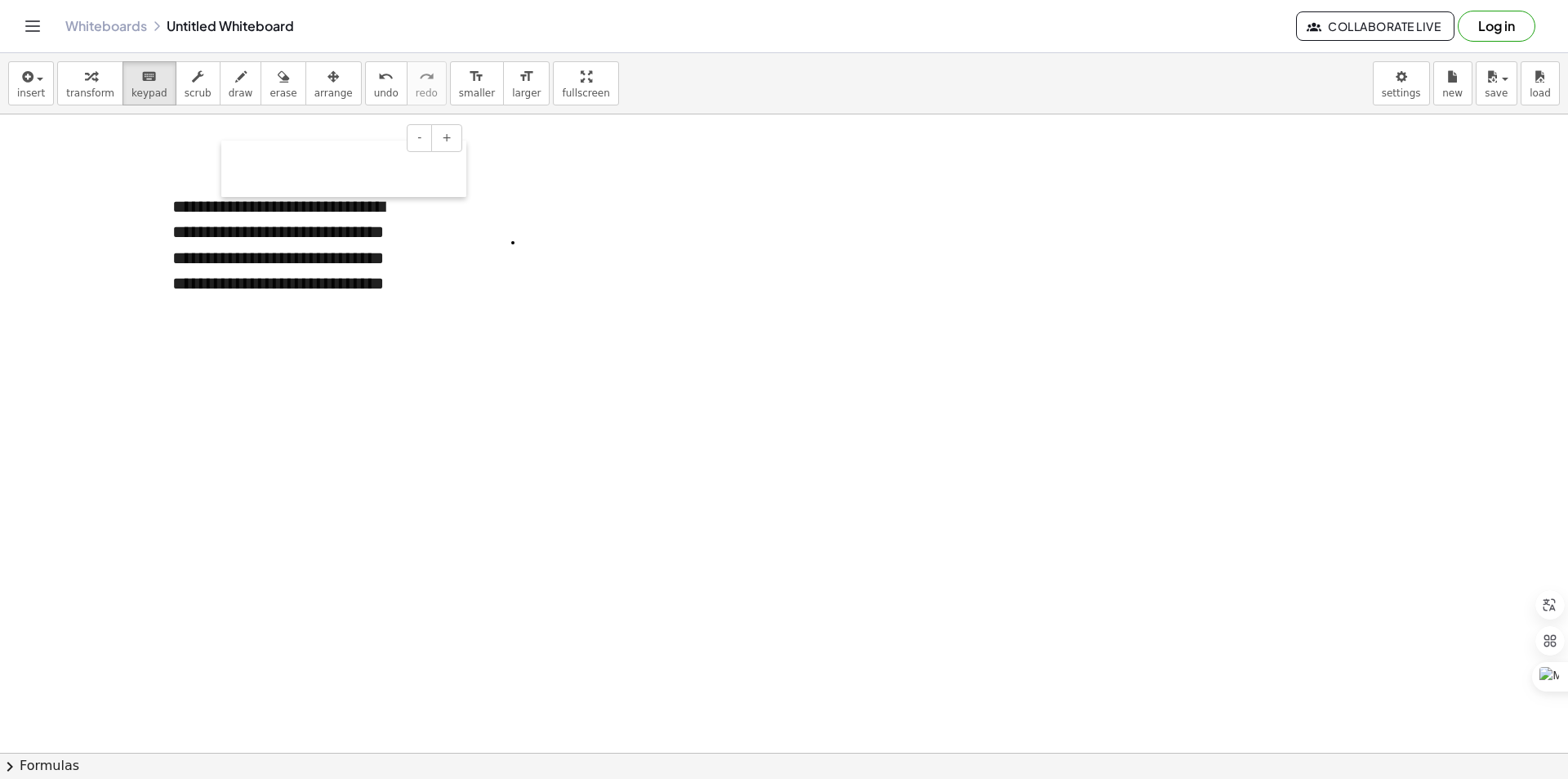
click at [233, 189] on div at bounding box center [229, 168] width 16 height 57
click at [260, 85] on button "erase" at bounding box center [282, 83] width 45 height 44
drag, startPoint x: 414, startPoint y: 175, endPoint x: 247, endPoint y: 153, distance: 168.4
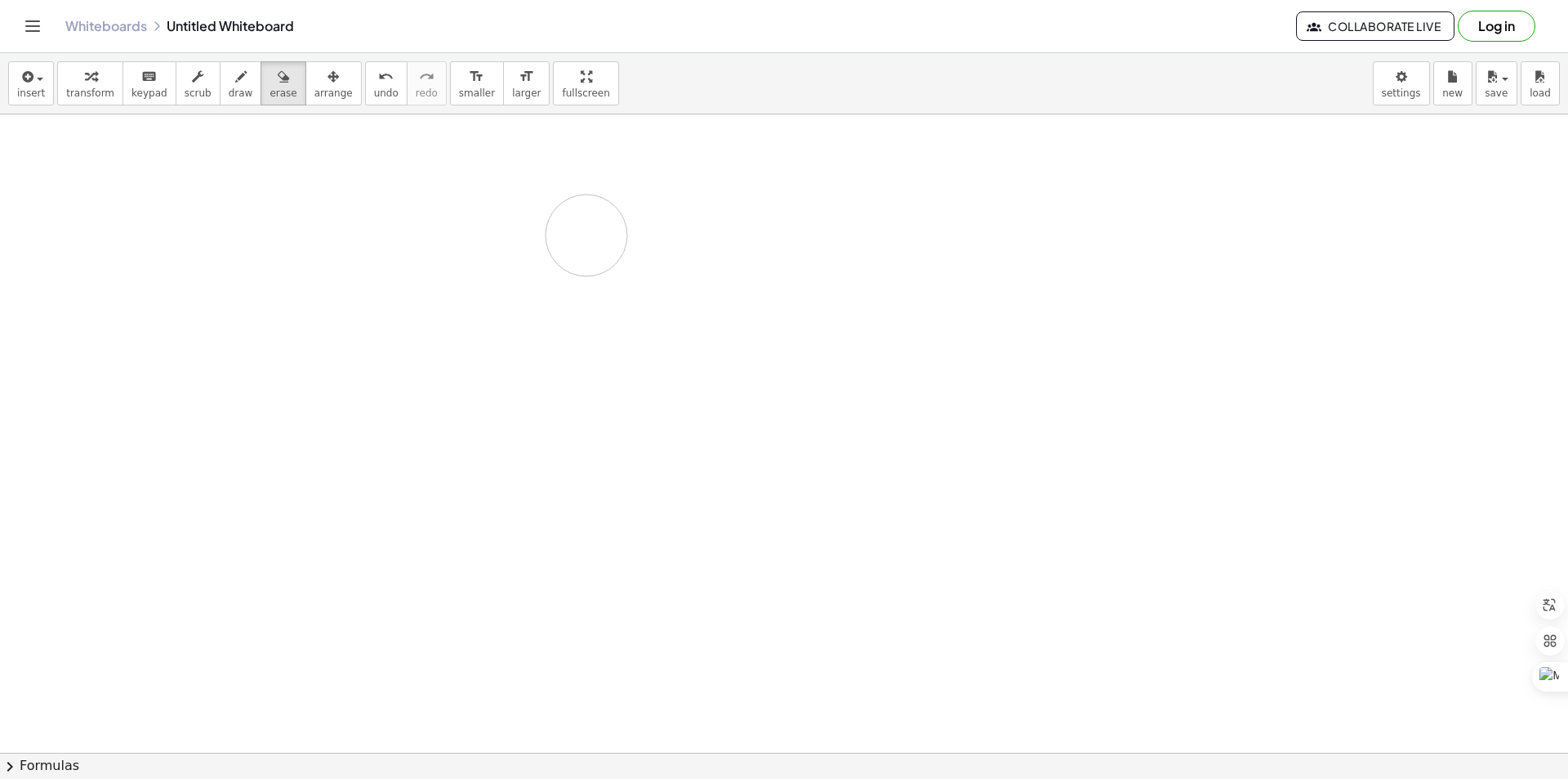
drag, startPoint x: 324, startPoint y: 209, endPoint x: 792, endPoint y: 353, distance: 489.7
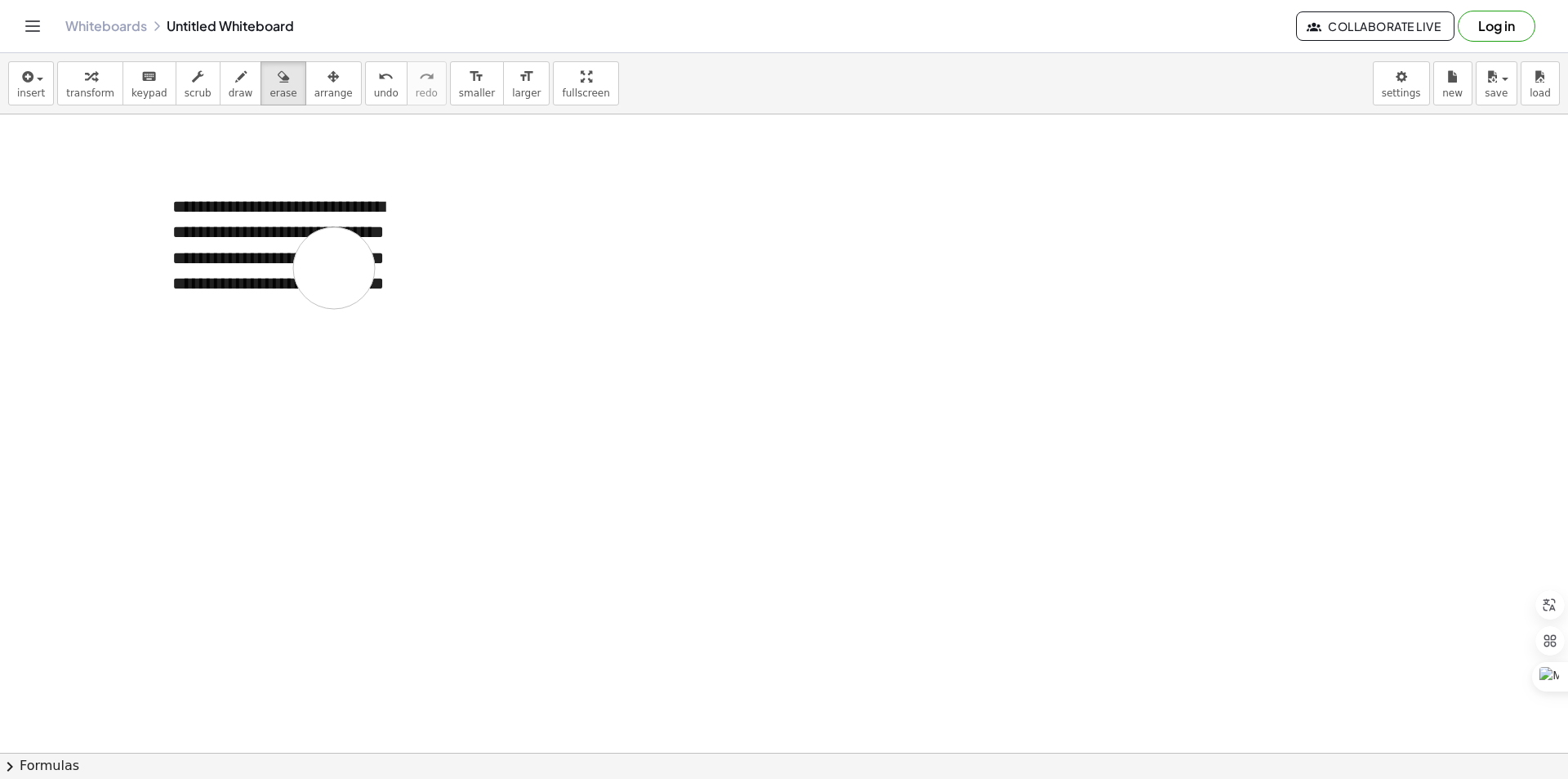
drag, startPoint x: 334, startPoint y: 268, endPoint x: 267, endPoint y: 275, distance: 67.4
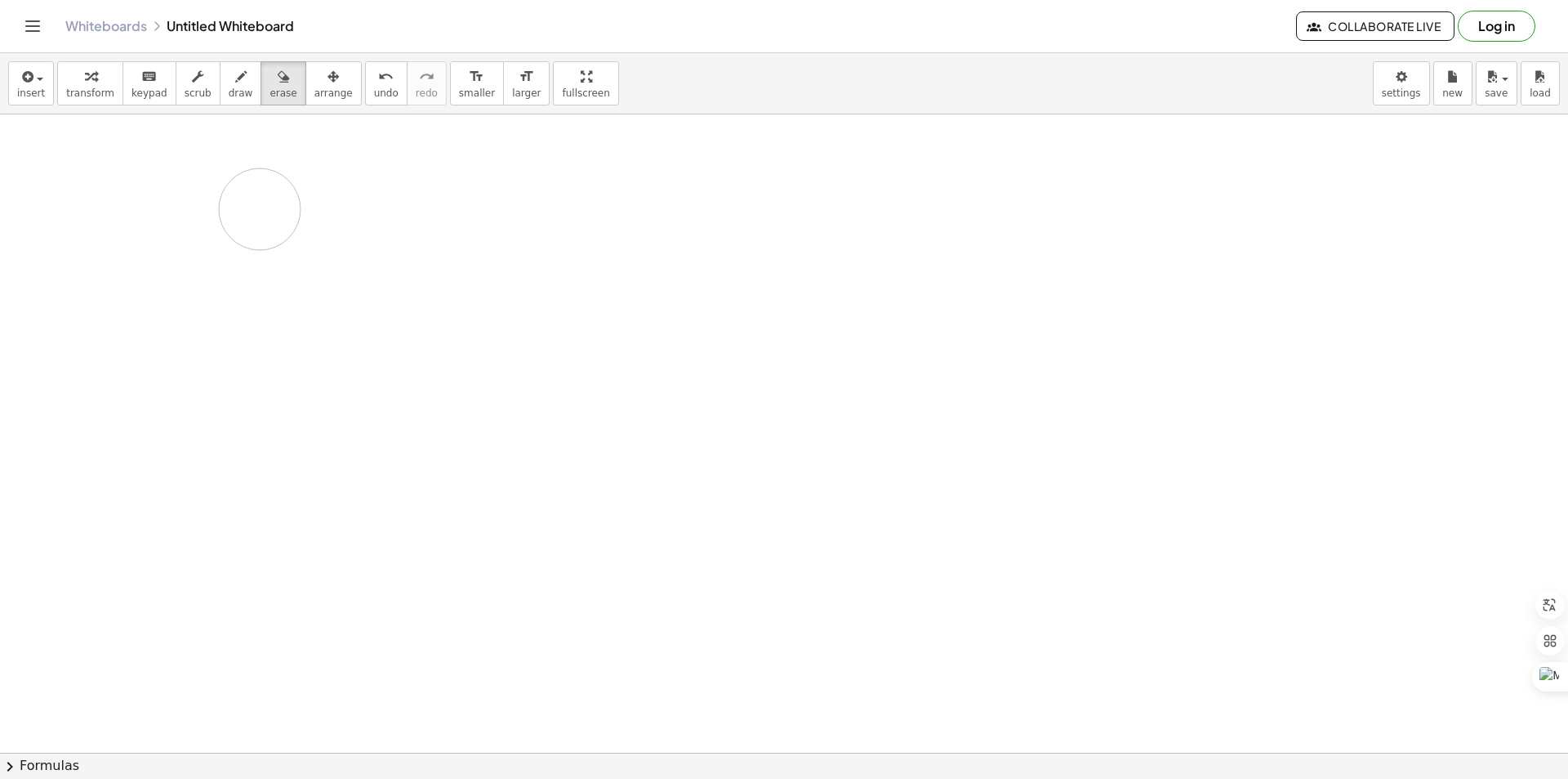
drag, startPoint x: 448, startPoint y: 183, endPoint x: 260, endPoint y: 210, distance: 189.9
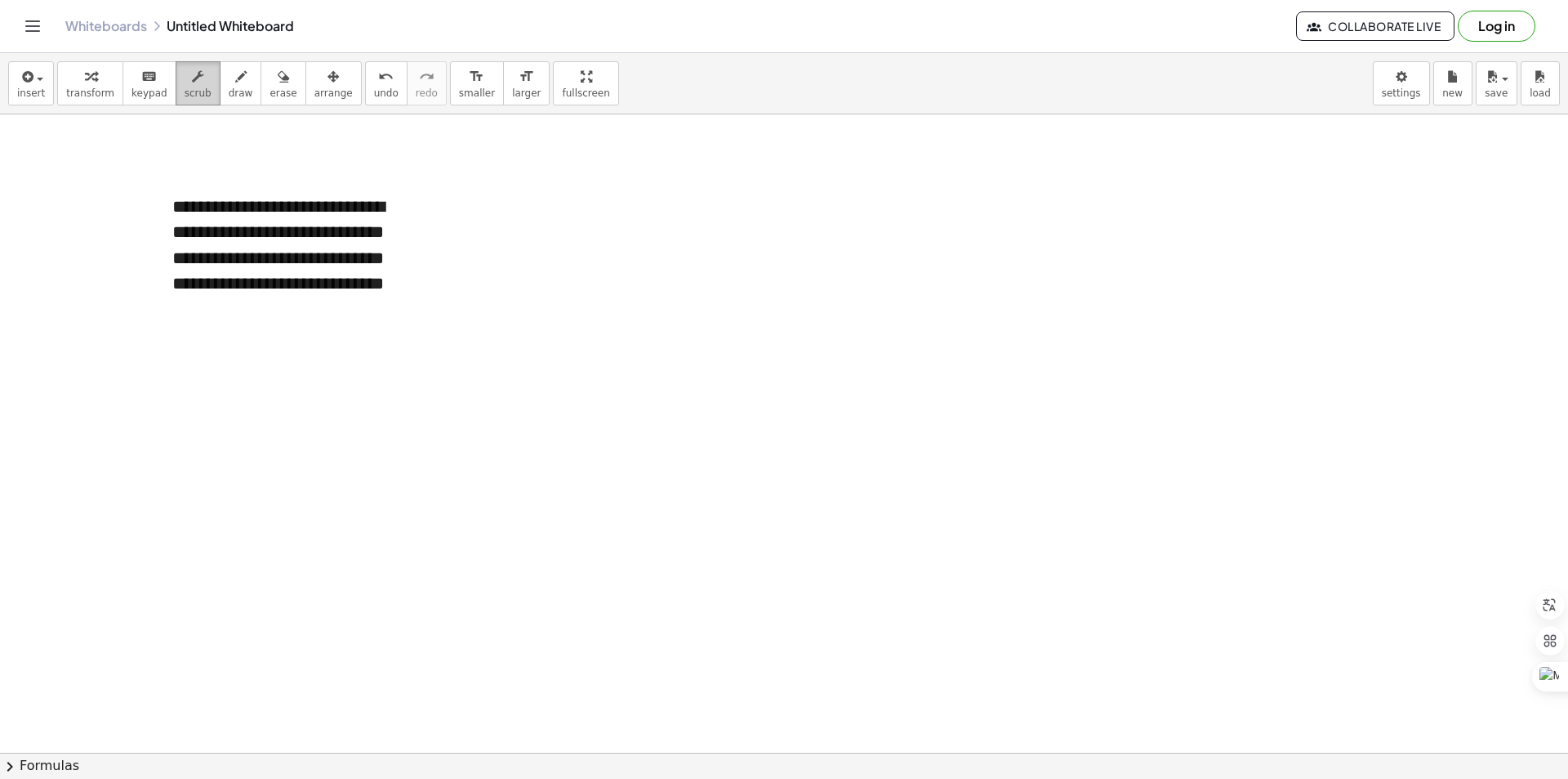
click at [184, 96] on span "scrub" at bounding box center [198, 93] width 27 height 12
drag, startPoint x: 222, startPoint y: 253, endPoint x: 1466, endPoint y: 26, distance: 1264.5
click at [1466, 26] on button "Log in" at bounding box center [1497, 26] width 78 height 31
click at [309, 224] on div "**********" at bounding box center [279, 259] width 245 height 161
click at [503, 91] on button "format_size larger" at bounding box center [526, 83] width 46 height 44
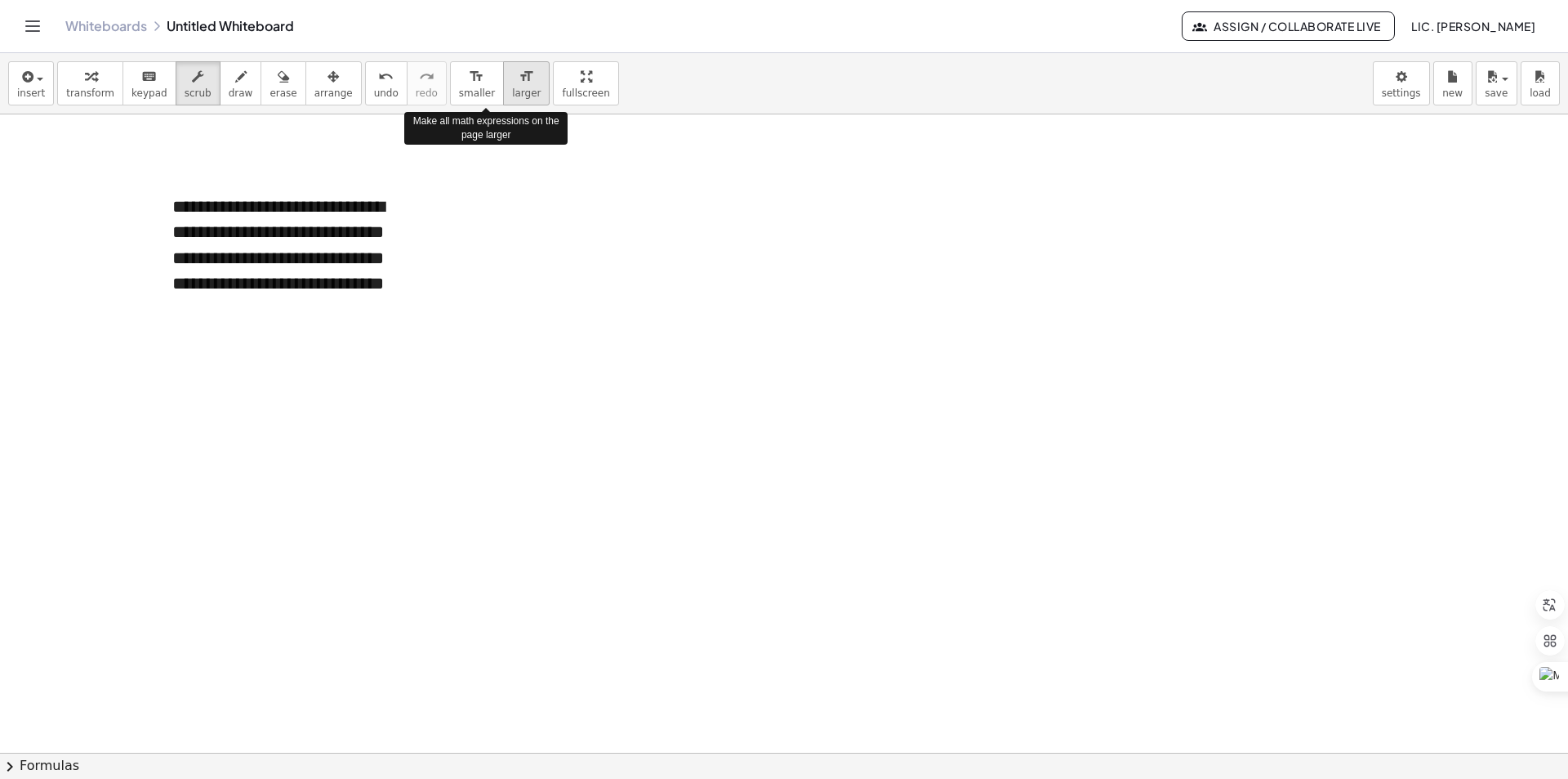
click at [512, 91] on span "larger" at bounding box center [527, 93] width 29 height 12
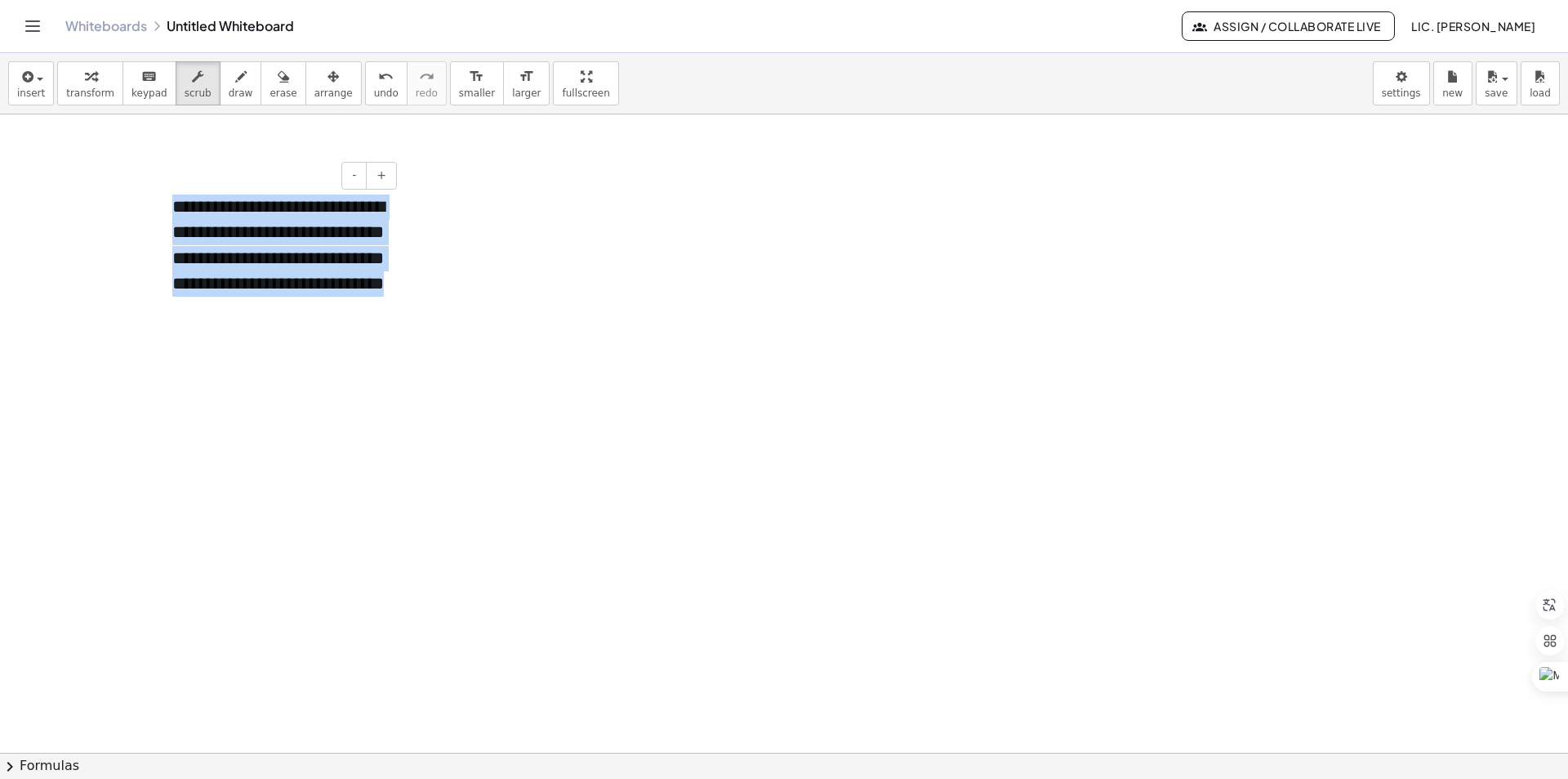
drag, startPoint x: 371, startPoint y: 304, endPoint x: 161, endPoint y: 190, distance: 238.9
click at [162, 191] on div "**********" at bounding box center [279, 259] width 245 height 161
click at [503, 85] on button "format_size larger" at bounding box center [526, 83] width 46 height 44
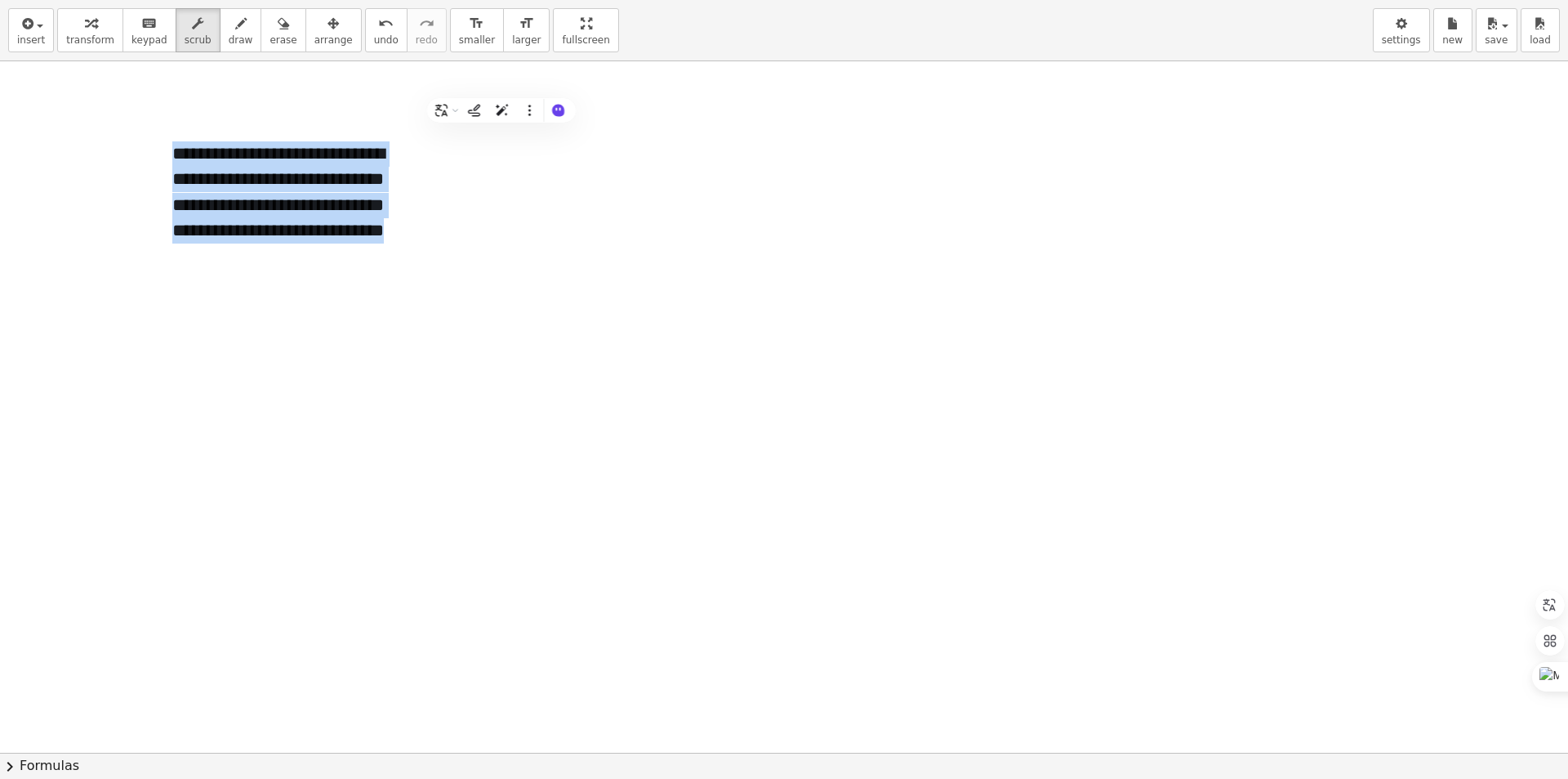
click at [536, 157] on div "**********" at bounding box center [784, 389] width 1568 height 779
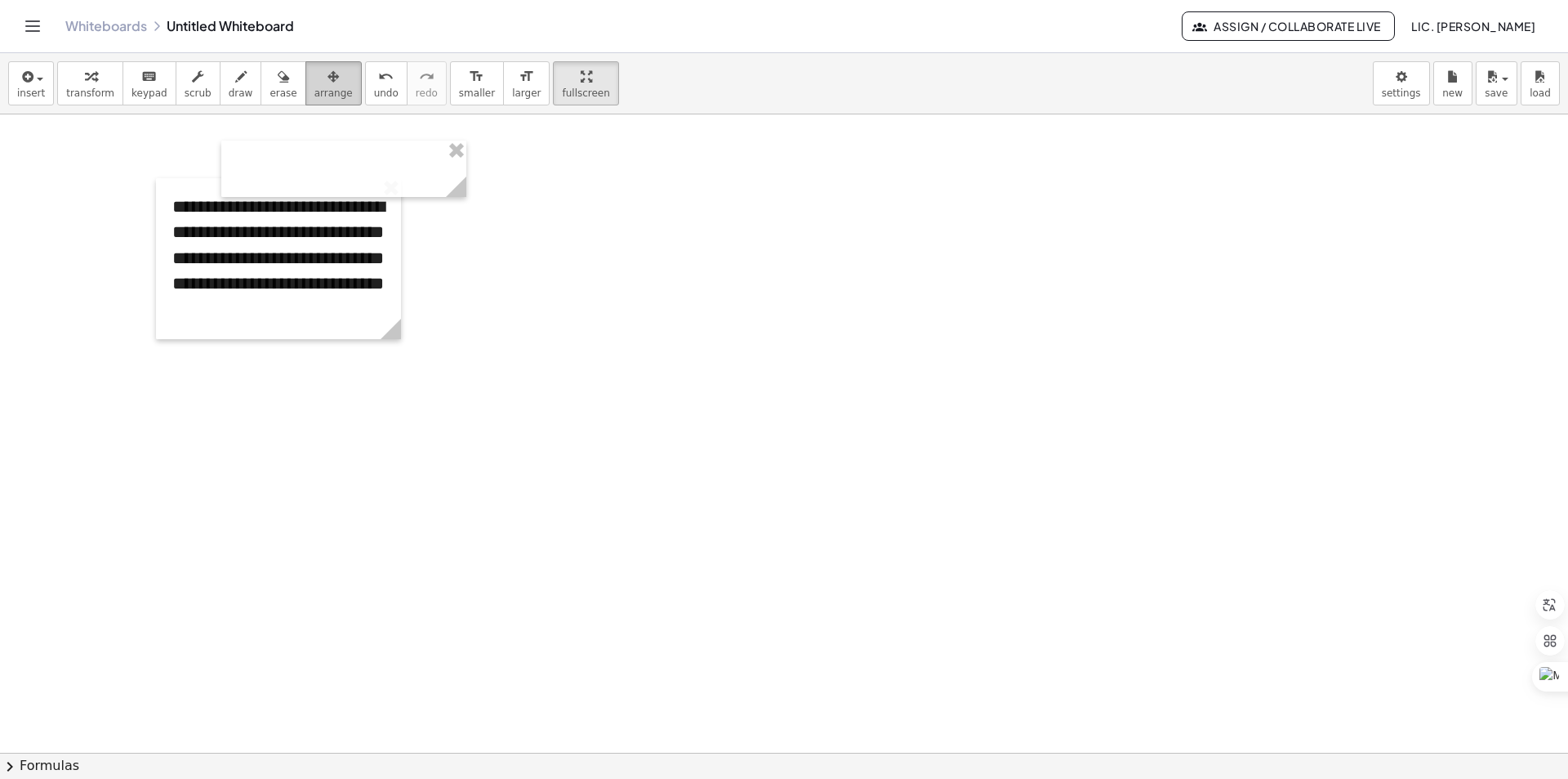
click at [305, 101] on button "arrange" at bounding box center [333, 83] width 57 height 44
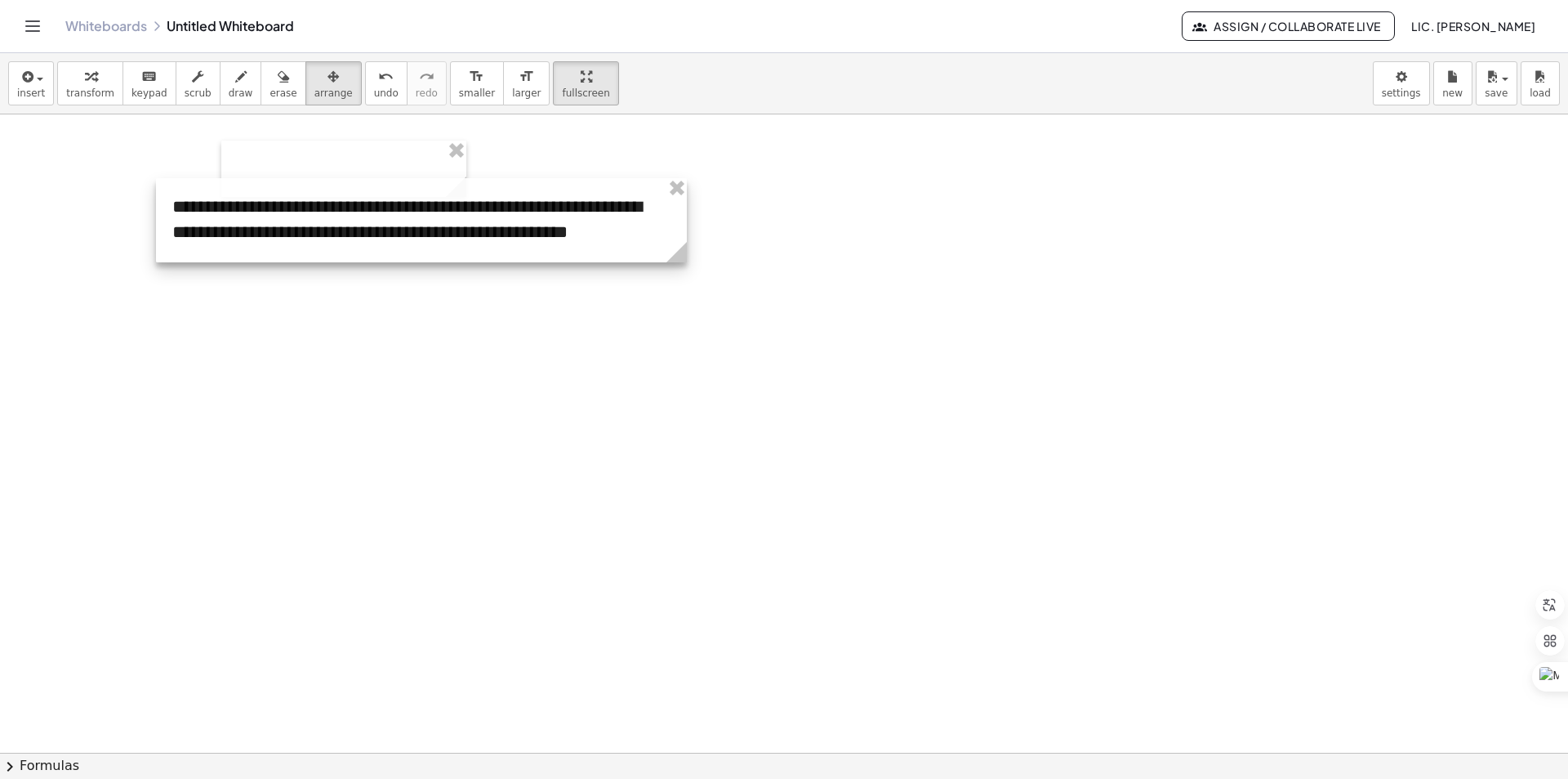
drag, startPoint x: 392, startPoint y: 337, endPoint x: 678, endPoint y: 319, distance: 286.6
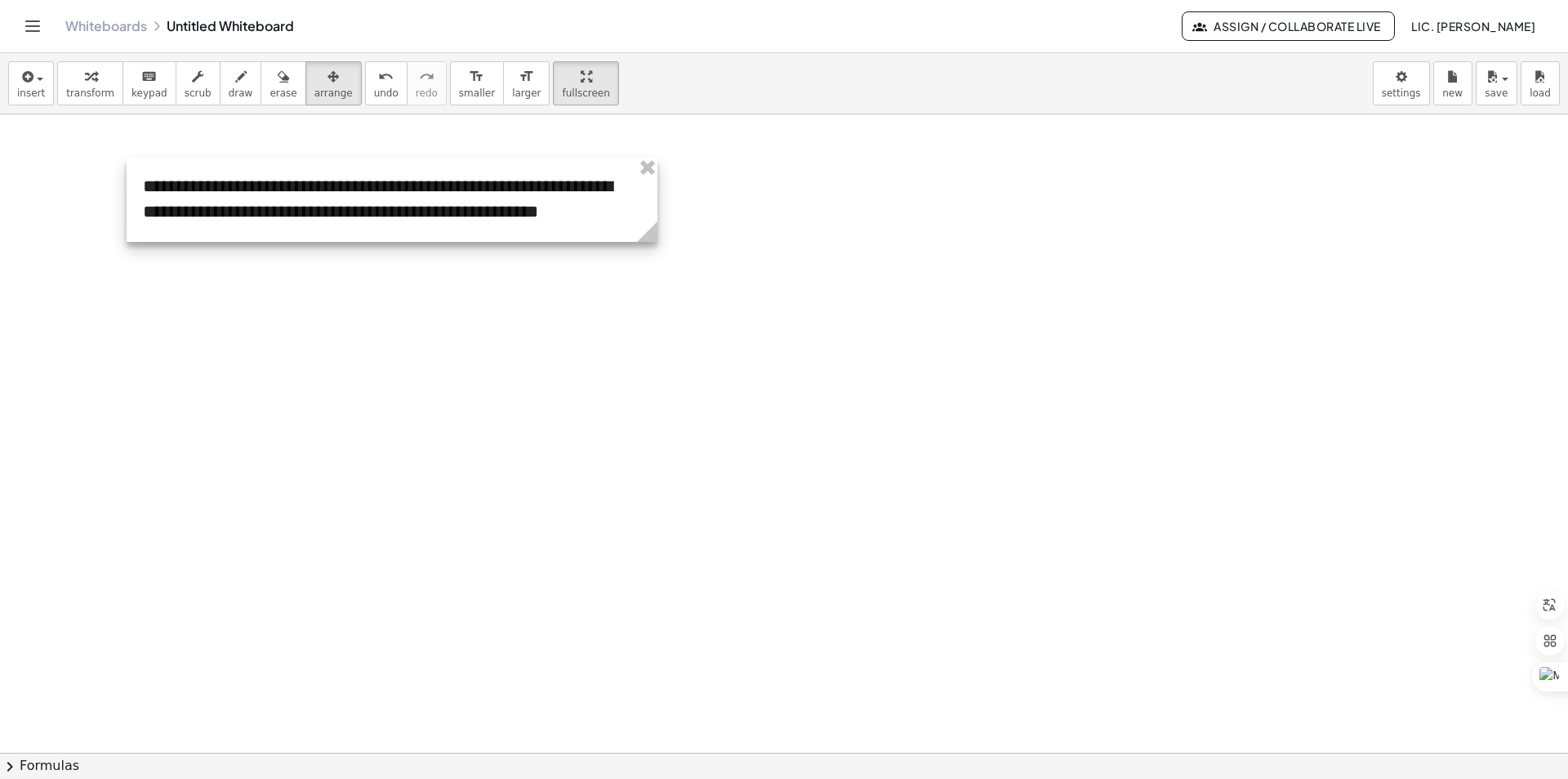
drag, startPoint x: 543, startPoint y: 222, endPoint x: 513, endPoint y: 201, distance: 36.6
click at [513, 201] on div at bounding box center [392, 200] width 531 height 85
click at [127, 157] on span at bounding box center [127, 157] width 0 height 0
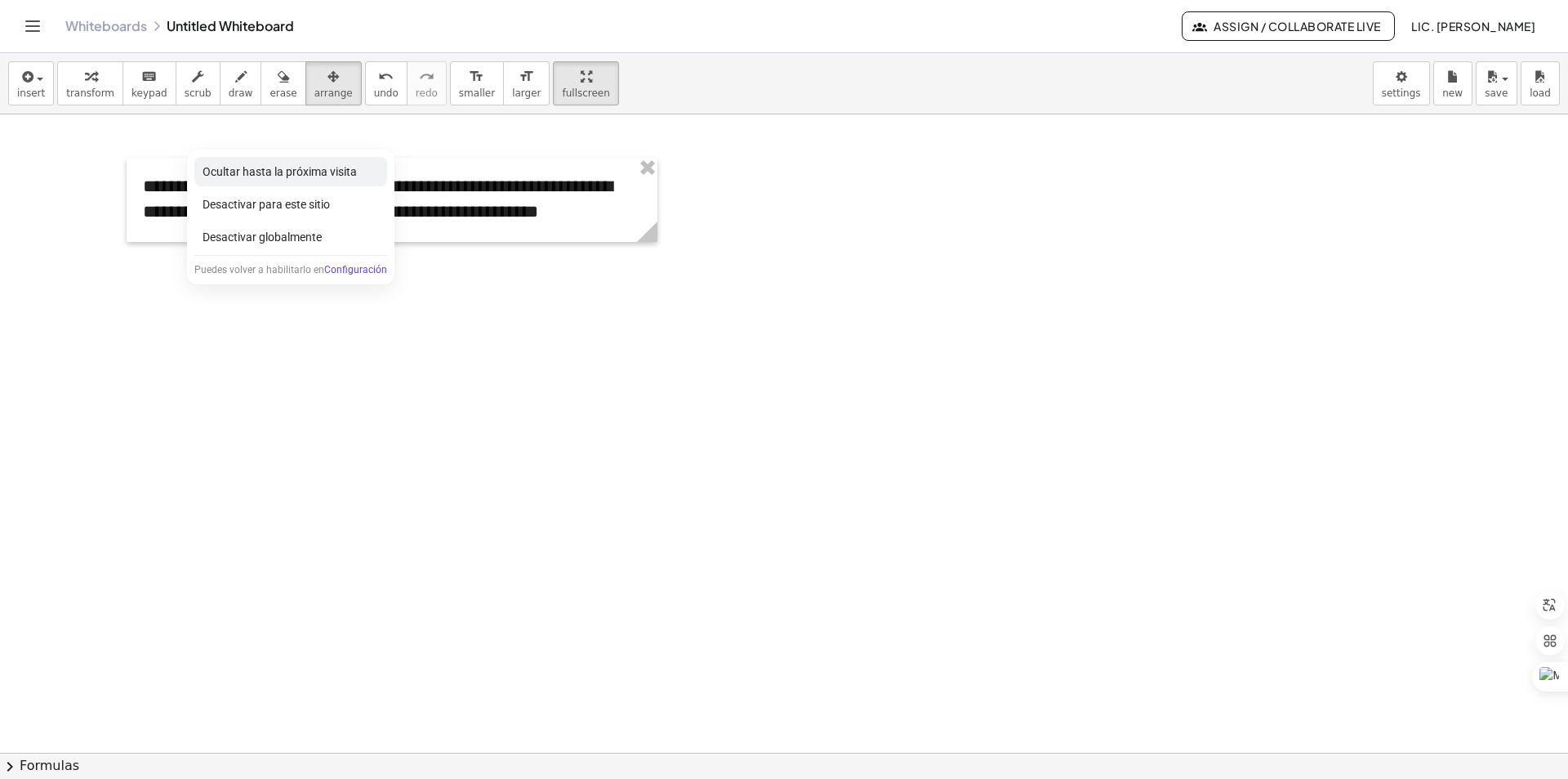
click at [321, 180] on div "Ocultar hasta la próxima visita" at bounding box center [291, 172] width 193 height 30
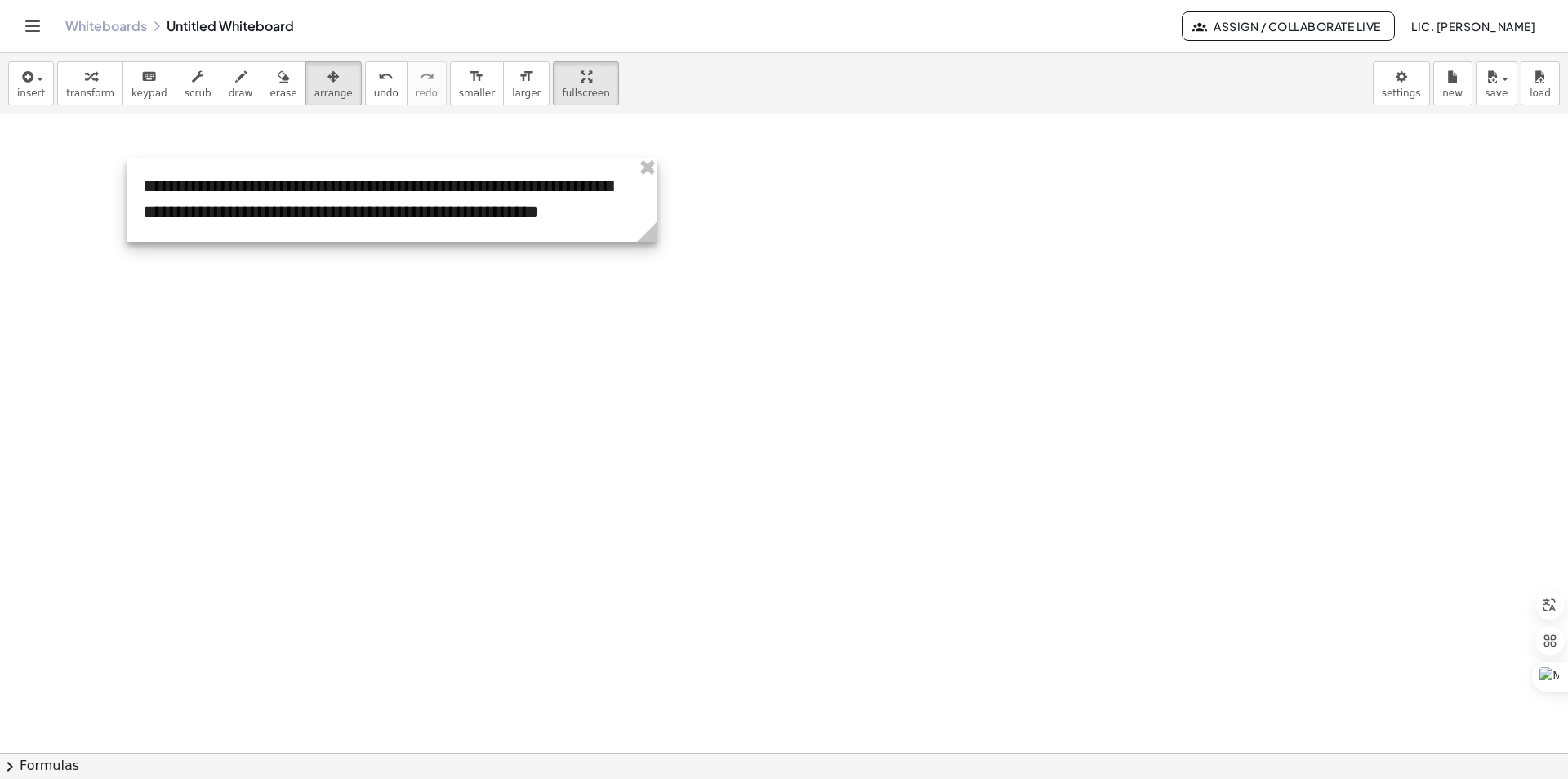
click at [403, 218] on div at bounding box center [392, 200] width 531 height 85
drag, startPoint x: 652, startPoint y: 239, endPoint x: 667, endPoint y: 250, distance: 18.6
drag, startPoint x: 666, startPoint y: 240, endPoint x: 656, endPoint y: 241, distance: 10.0
click at [656, 241] on icon at bounding box center [652, 232] width 20 height 20
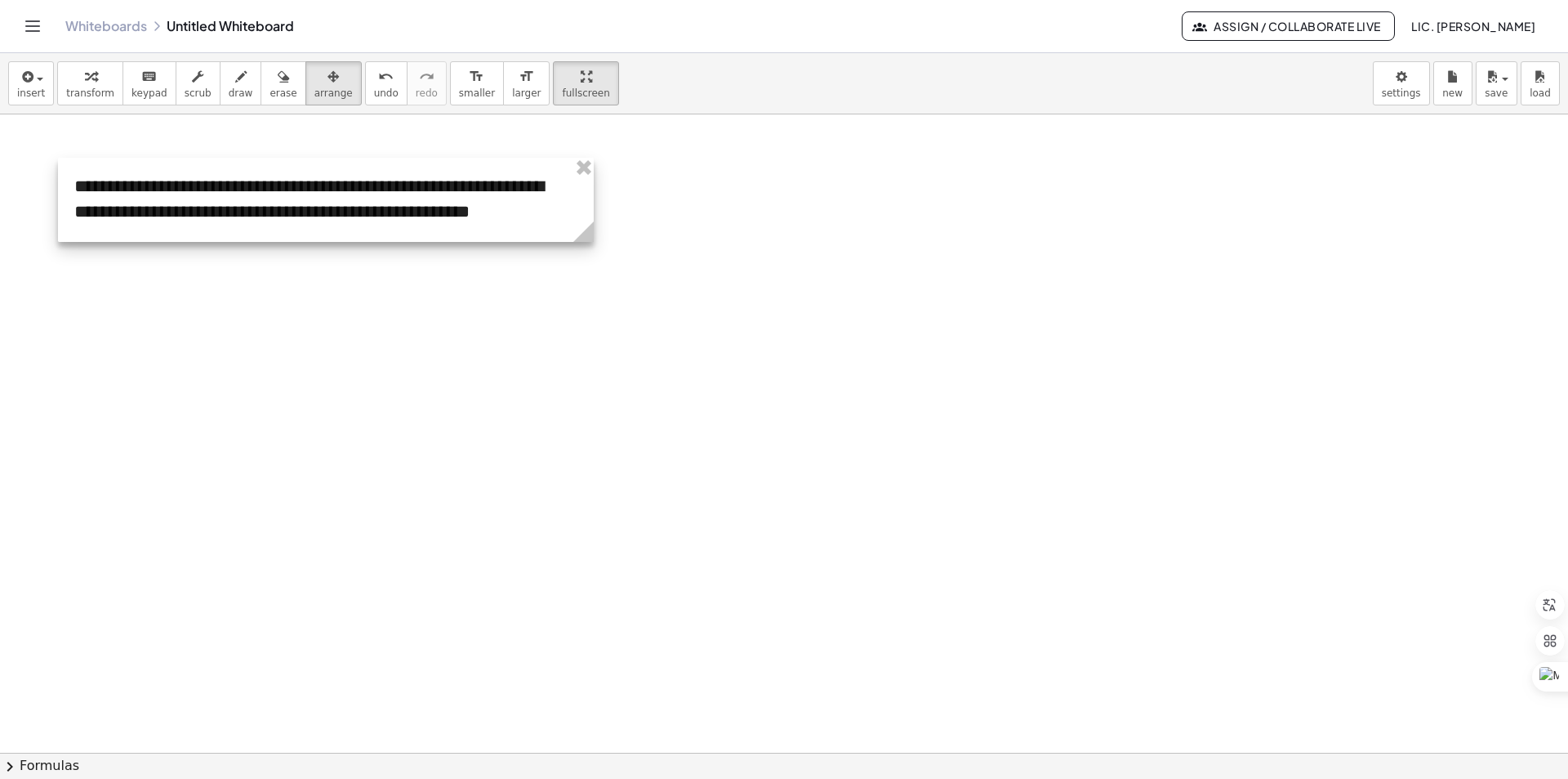
drag, startPoint x: 331, startPoint y: 189, endPoint x: 276, endPoint y: 189, distance: 55.0
click at [276, 189] on div at bounding box center [326, 200] width 536 height 85
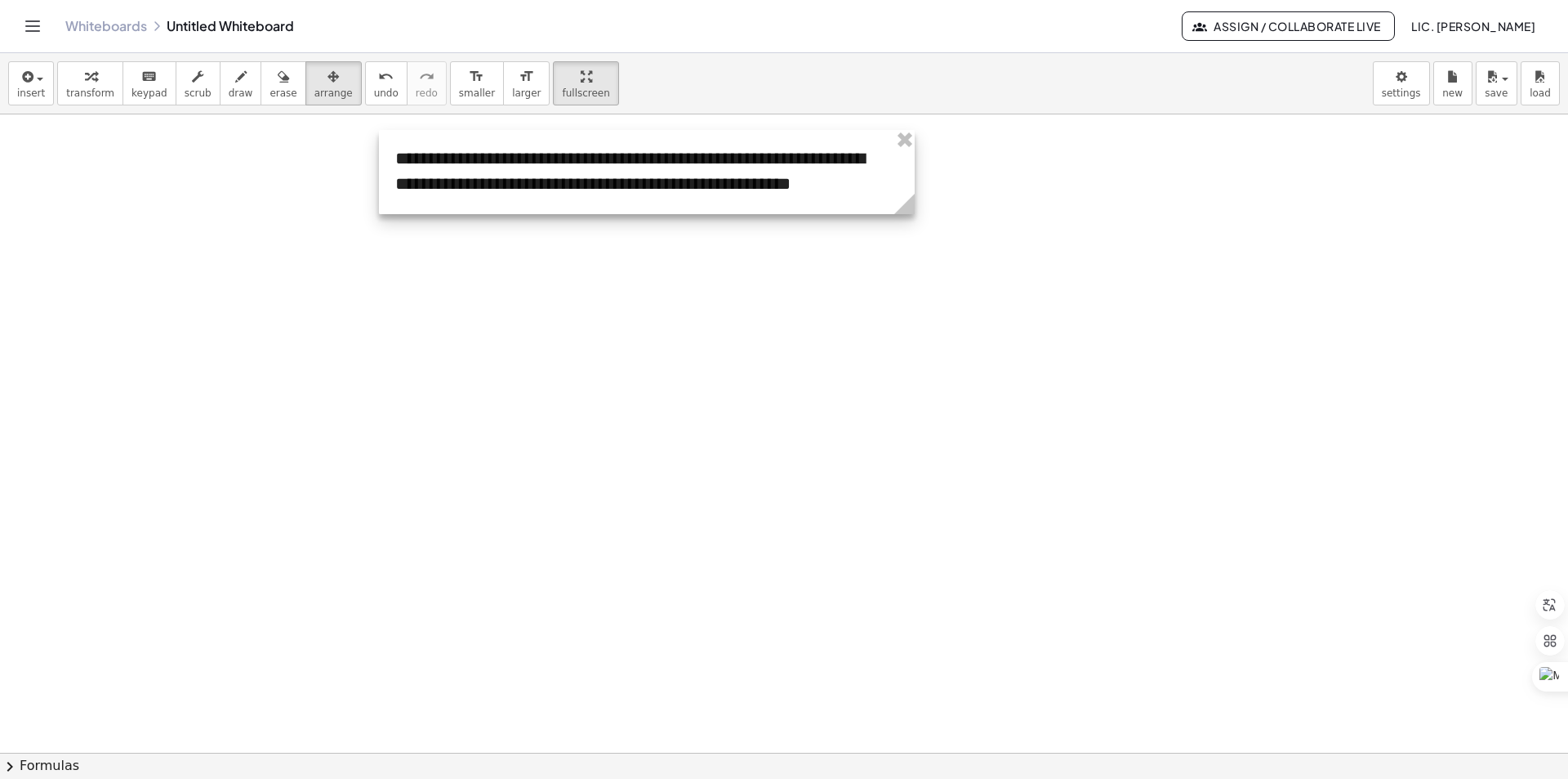
drag, startPoint x: 287, startPoint y: 190, endPoint x: 609, endPoint y: 162, distance: 323.2
click at [609, 162] on div at bounding box center [647, 173] width 536 height 85
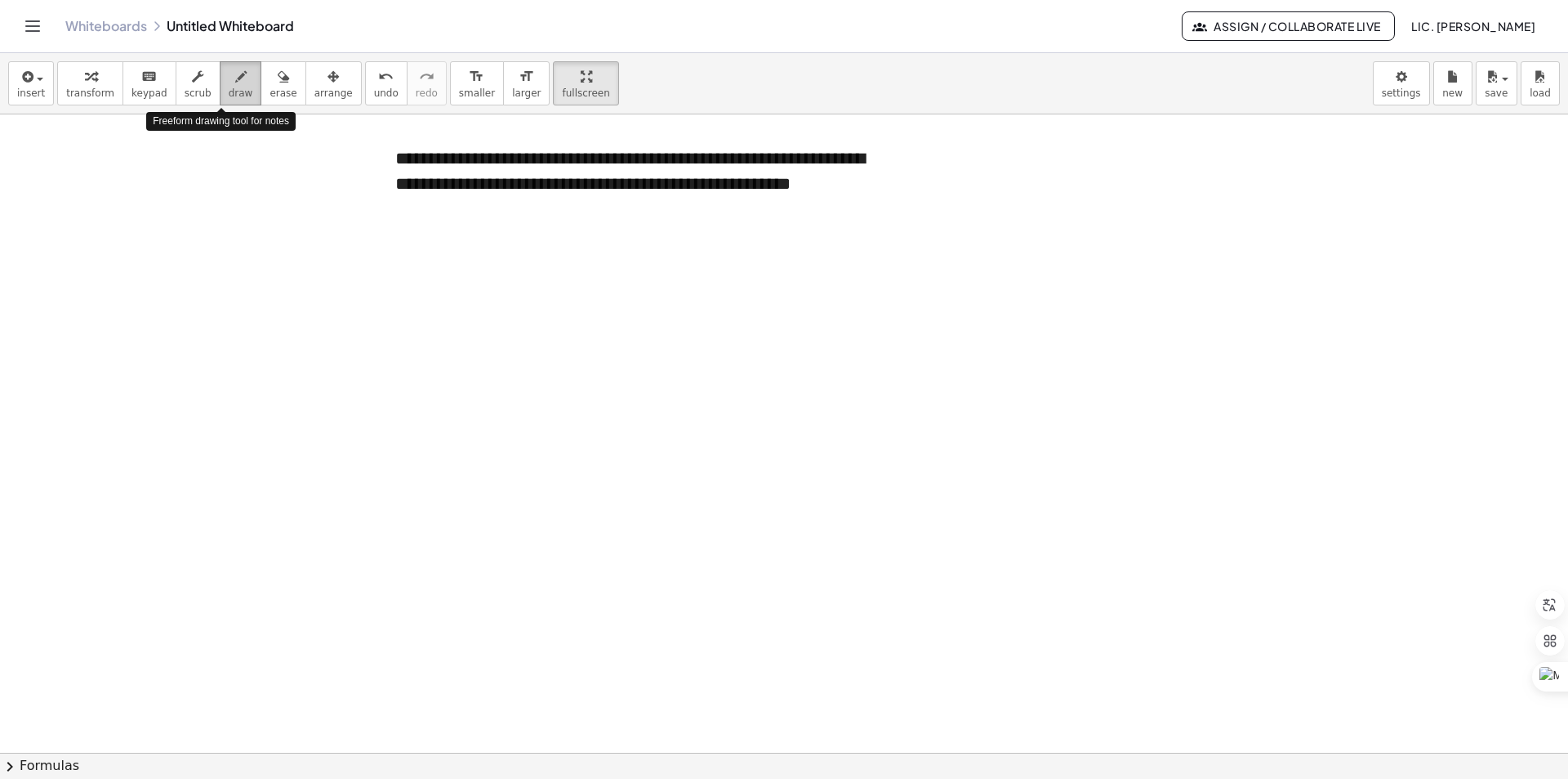
click at [229, 91] on span "draw" at bounding box center [241, 93] width 25 height 12
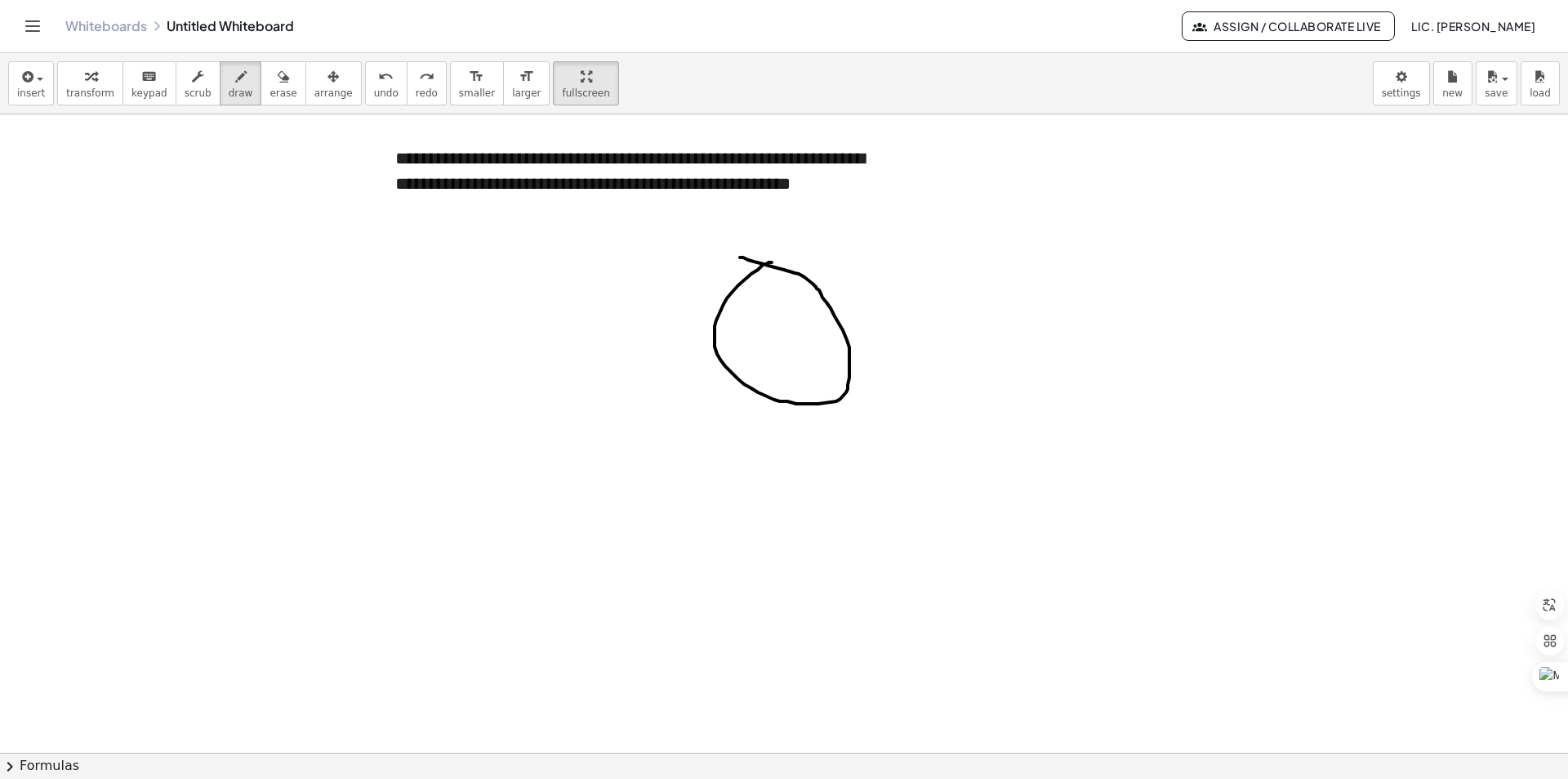
drag, startPoint x: 772, startPoint y: 262, endPoint x: 736, endPoint y: 254, distance: 36.9
